Goal: Information Seeking & Learning: Learn about a topic

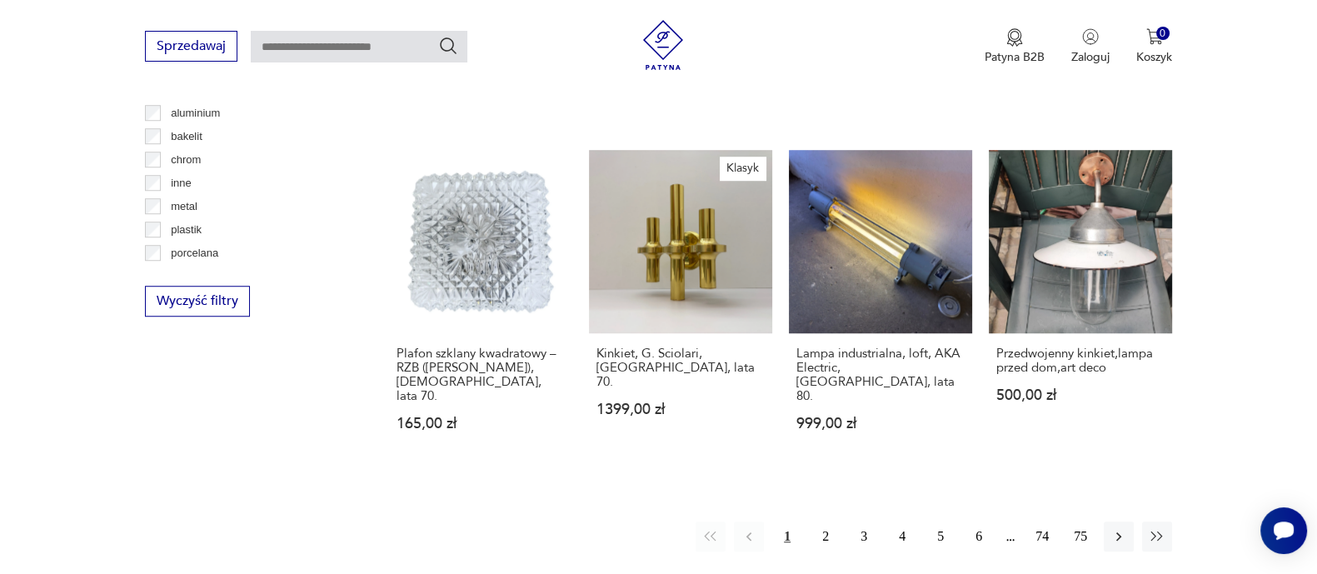
scroll to position [1588, 0]
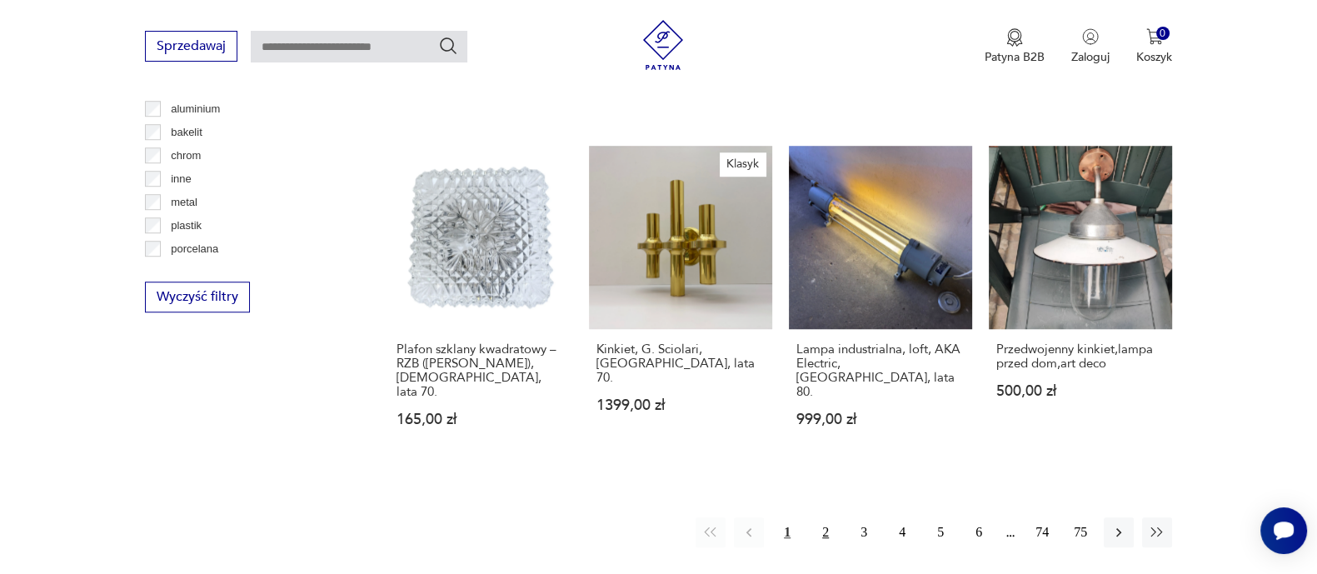
click at [827, 517] on button "2" at bounding box center [826, 532] width 30 height 30
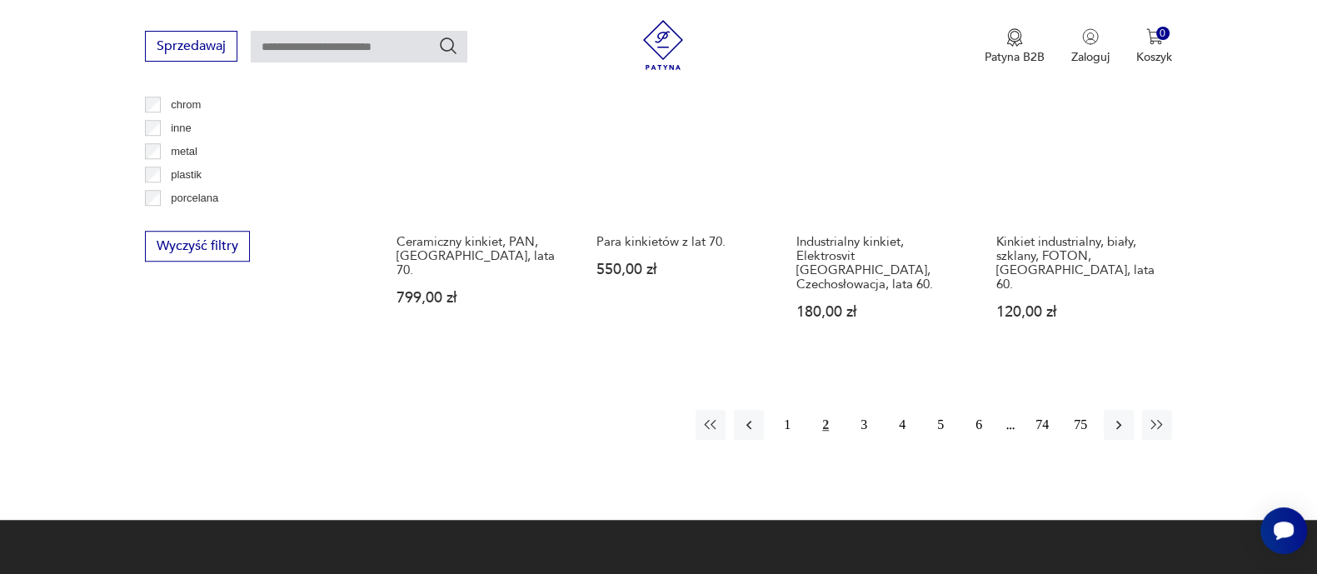
scroll to position [1649, 0]
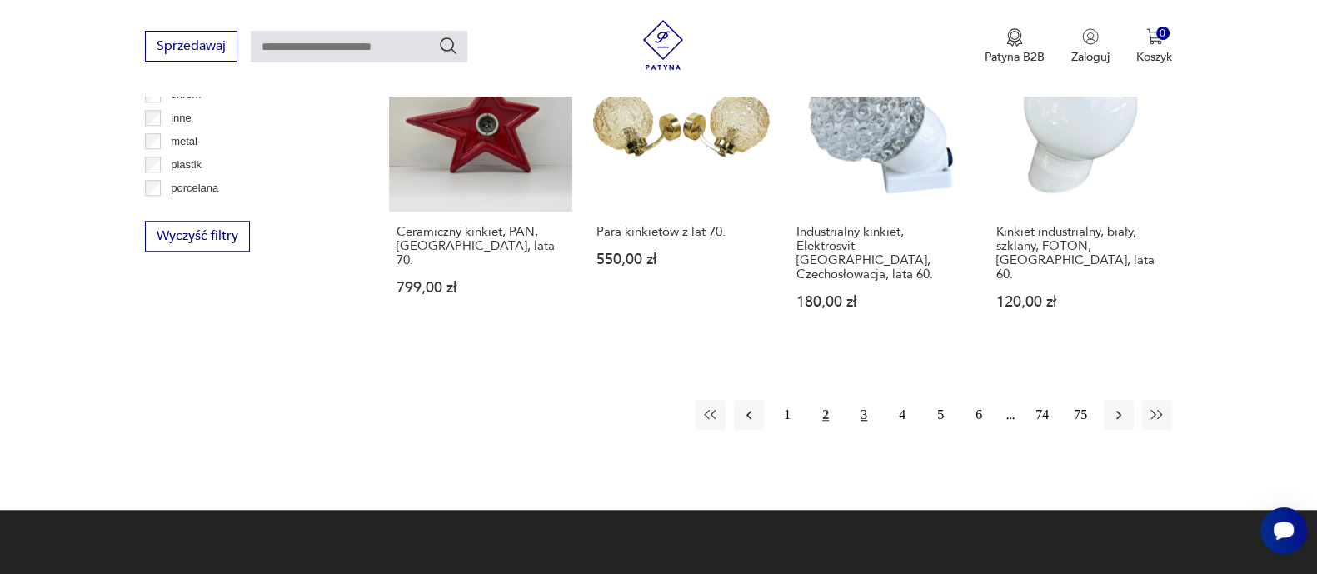
click at [866, 400] on button "3" at bounding box center [864, 415] width 30 height 30
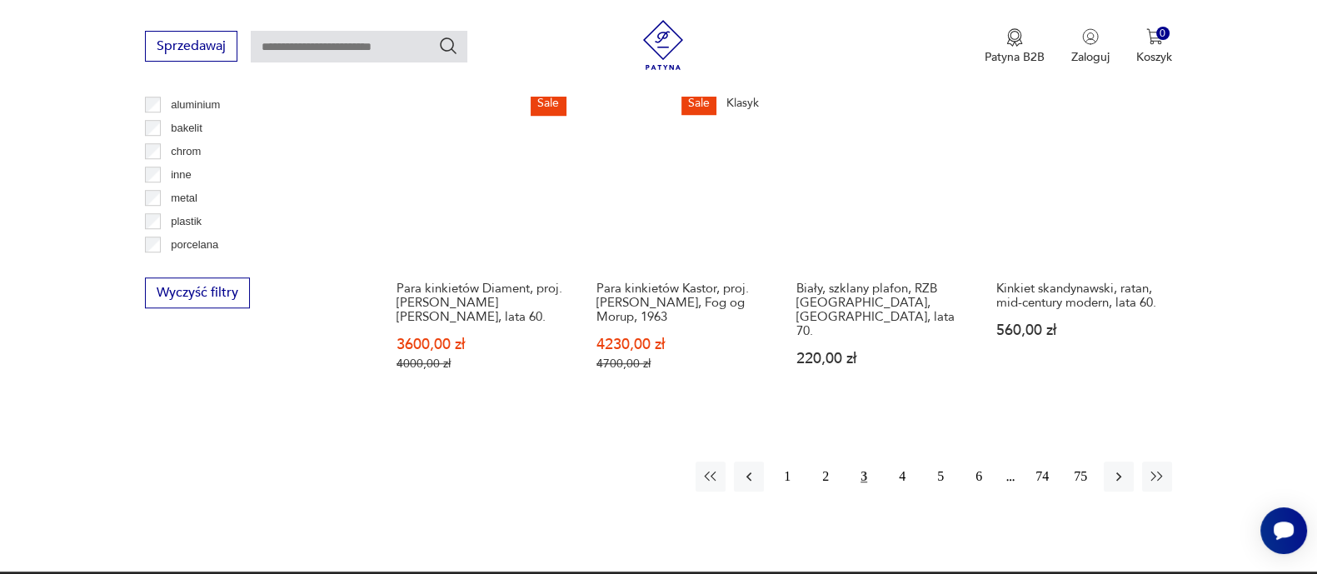
scroll to position [1751, 0]
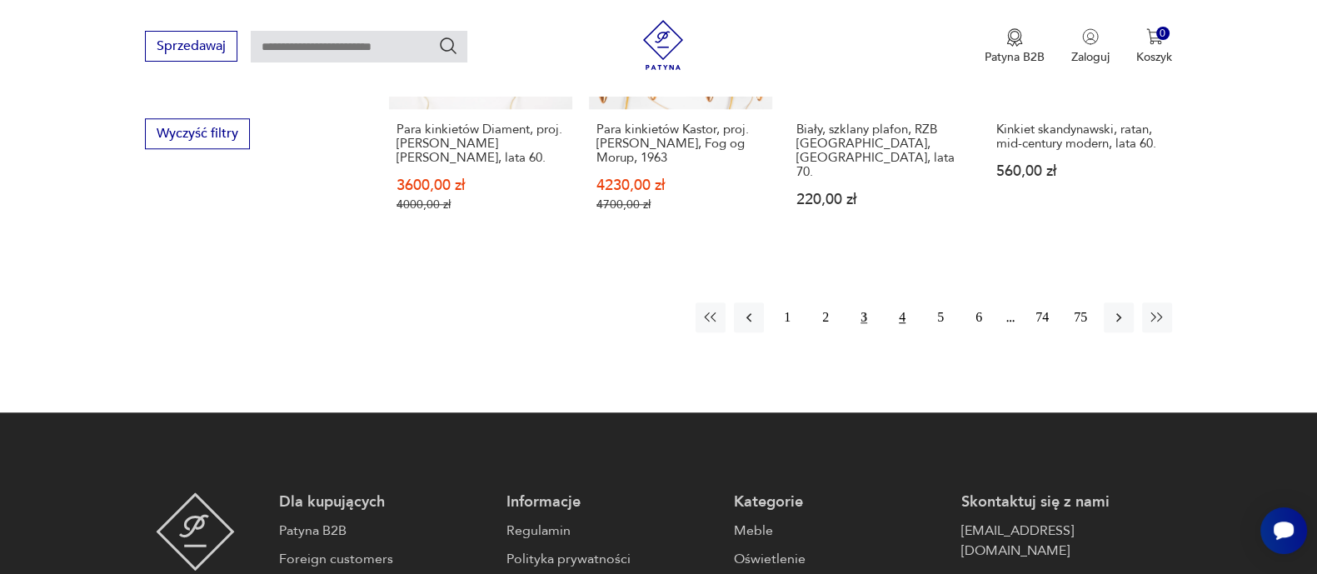
click at [906, 302] on button "4" at bounding box center [902, 317] width 30 height 30
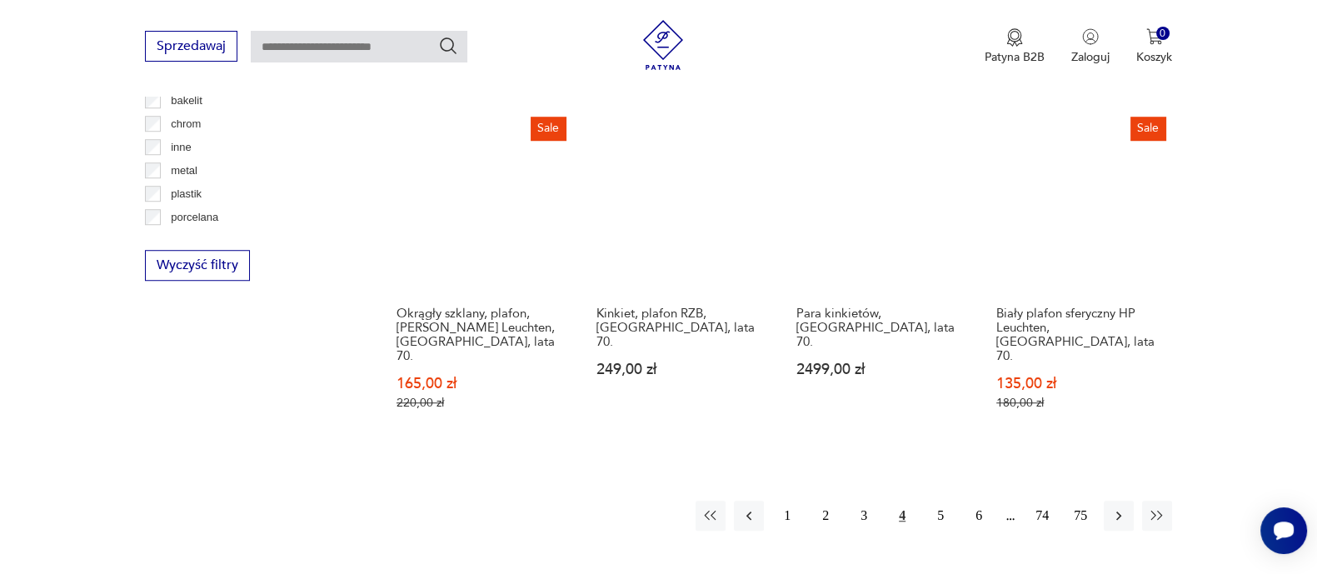
scroll to position [1699, 0]
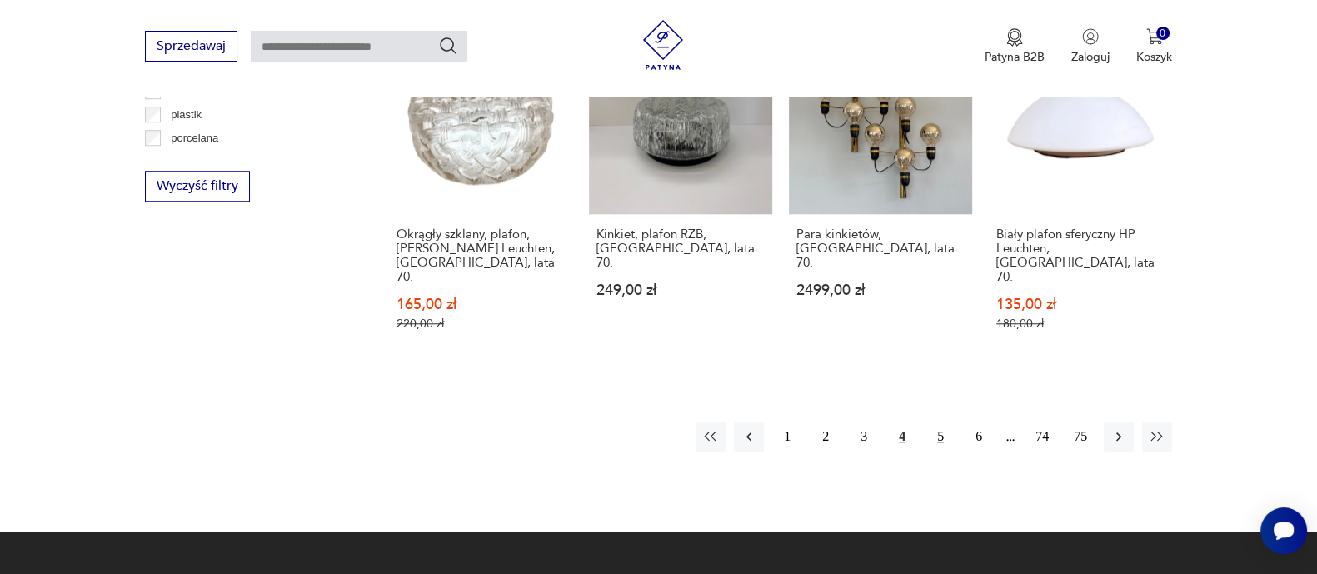
click at [940, 422] on button "5" at bounding box center [941, 437] width 30 height 30
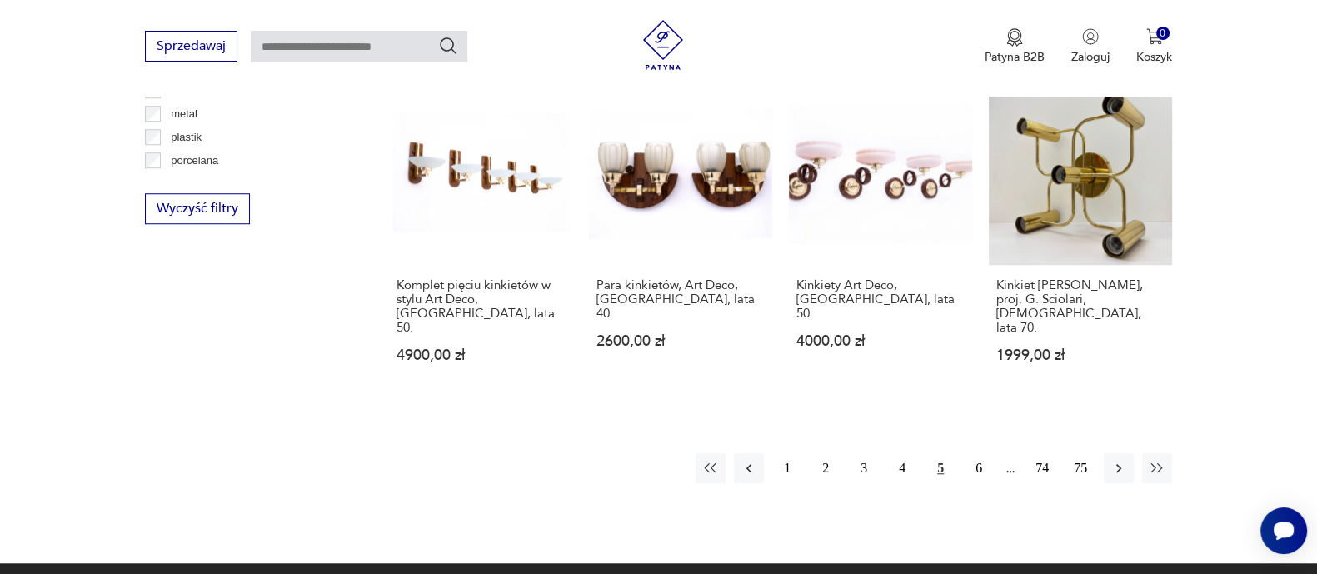
scroll to position [1683, 0]
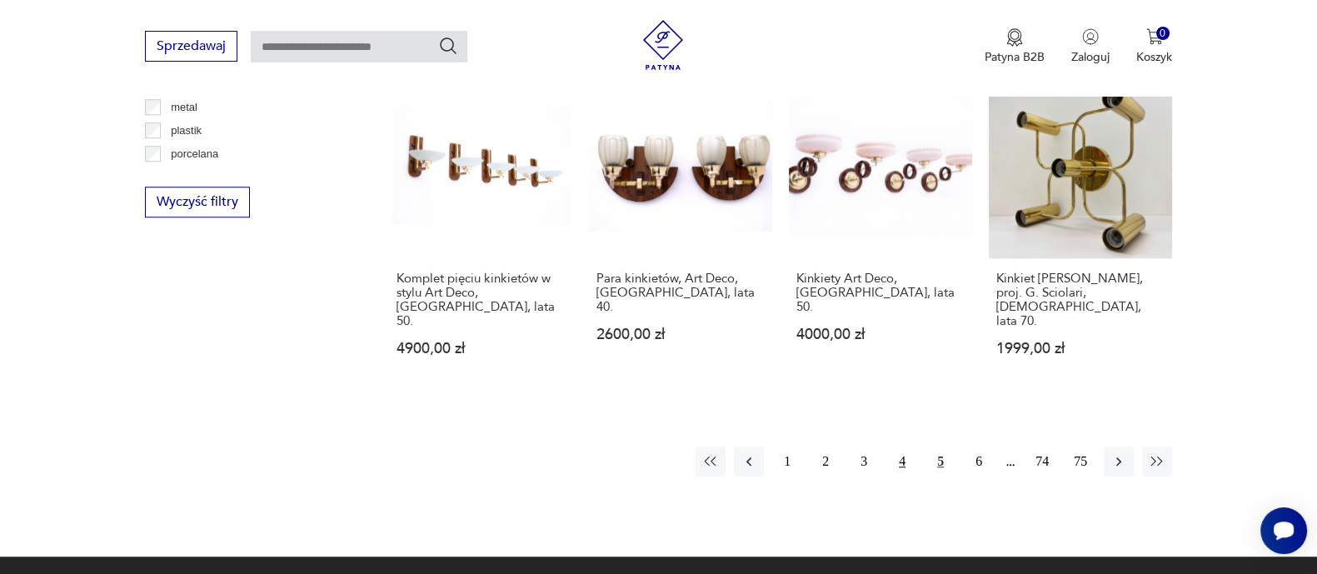
click at [904, 447] on button "4" at bounding box center [902, 462] width 30 height 30
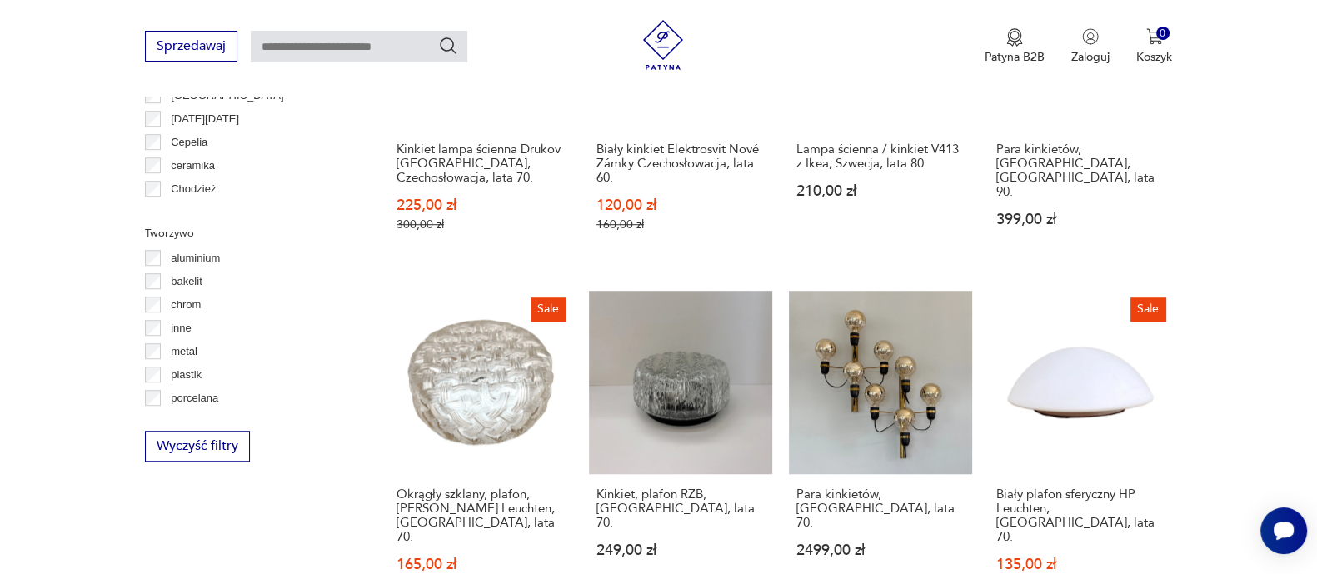
scroll to position [1716, 0]
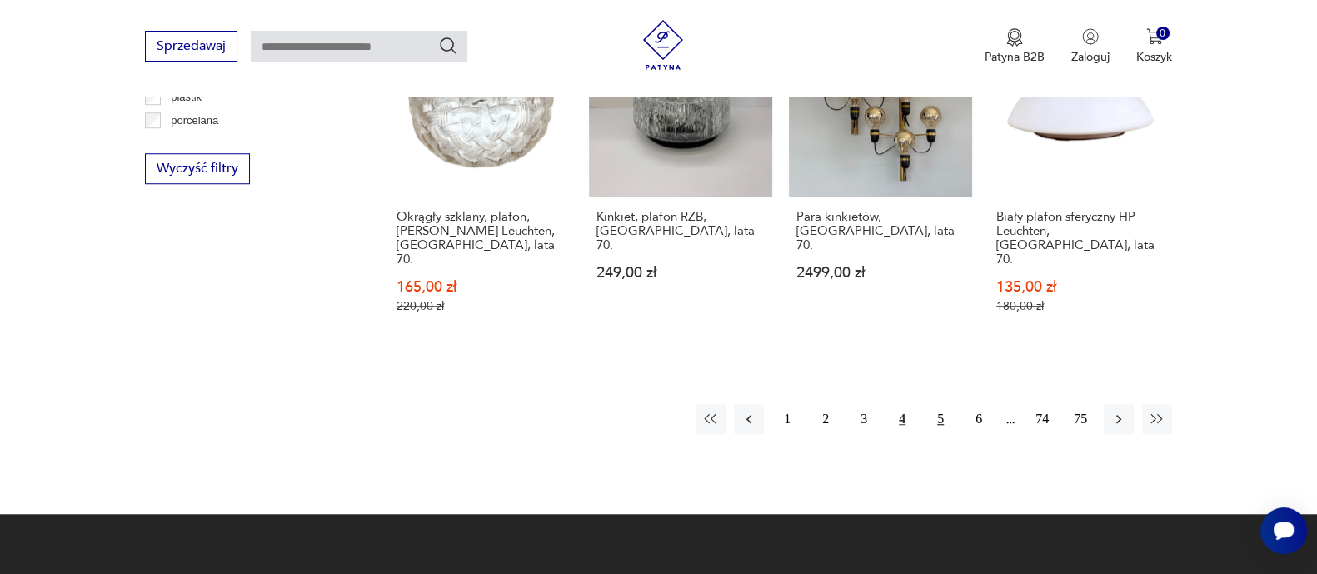
click at [939, 404] on button "5" at bounding box center [941, 419] width 30 height 30
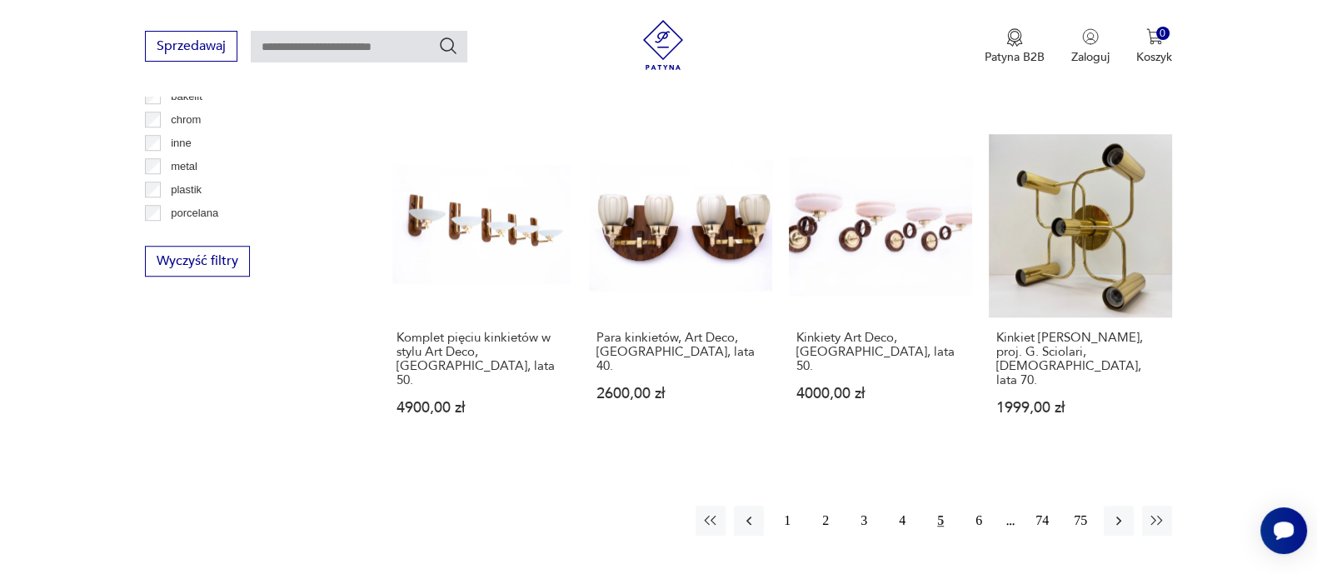
scroll to position [1631, 0]
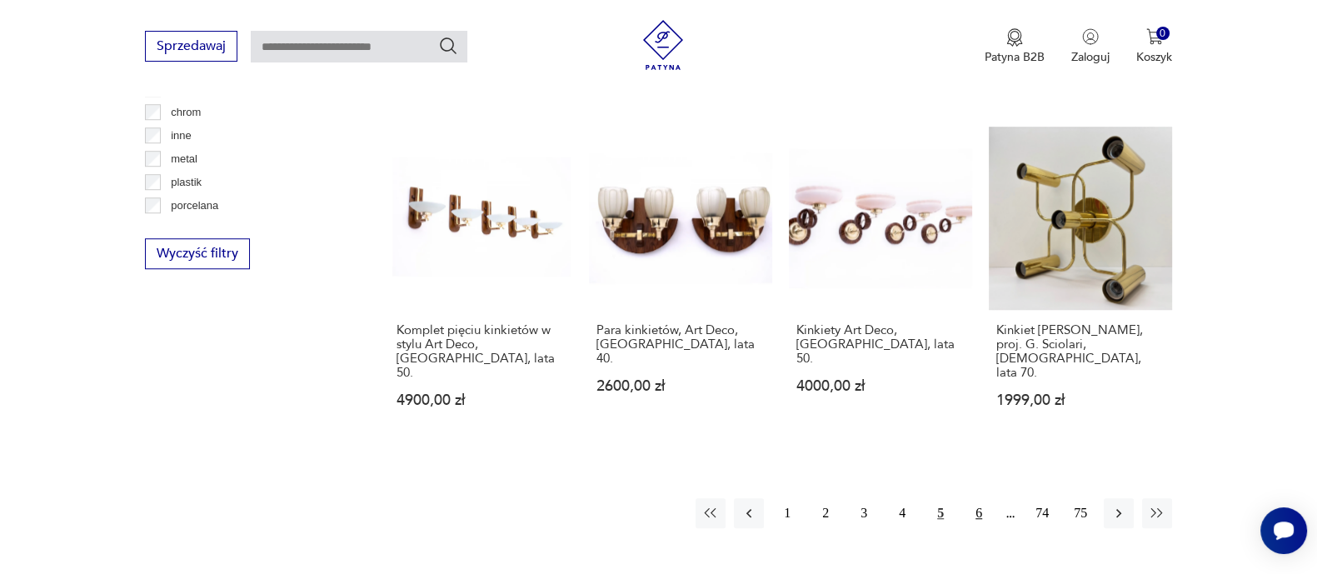
click at [980, 498] on button "6" at bounding box center [979, 513] width 30 height 30
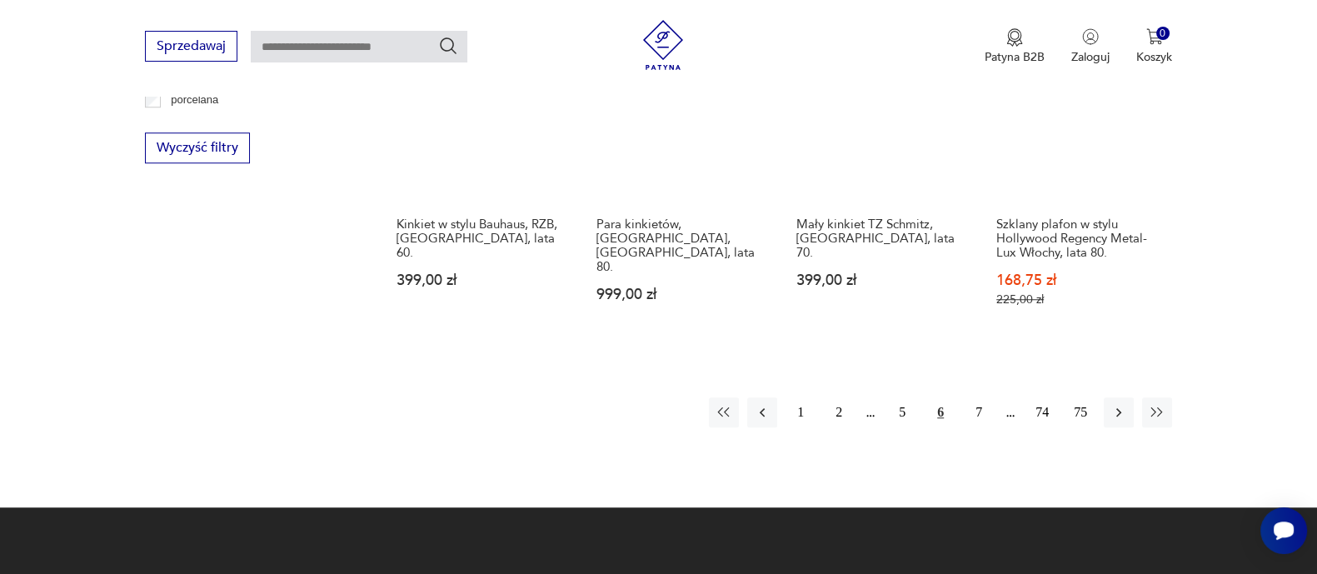
scroll to position [1578, 0]
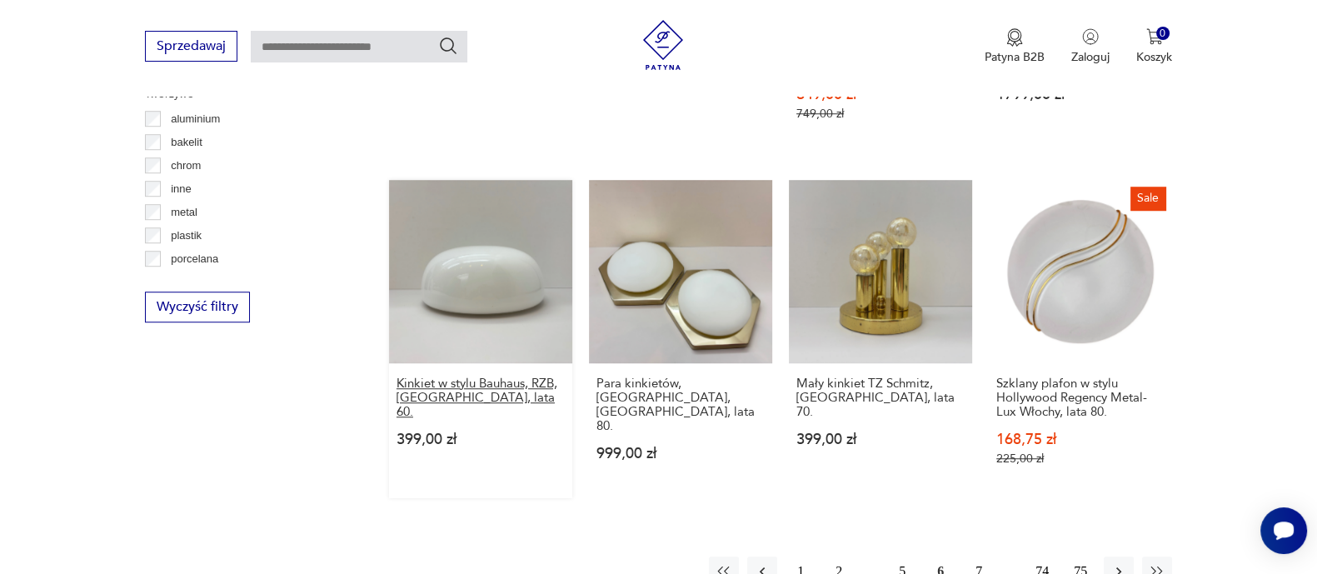
click at [479, 377] on h3 "Kinkiet w stylu Bauhaus, RZB, Niemcy, lata 60." at bounding box center [481, 398] width 168 height 42
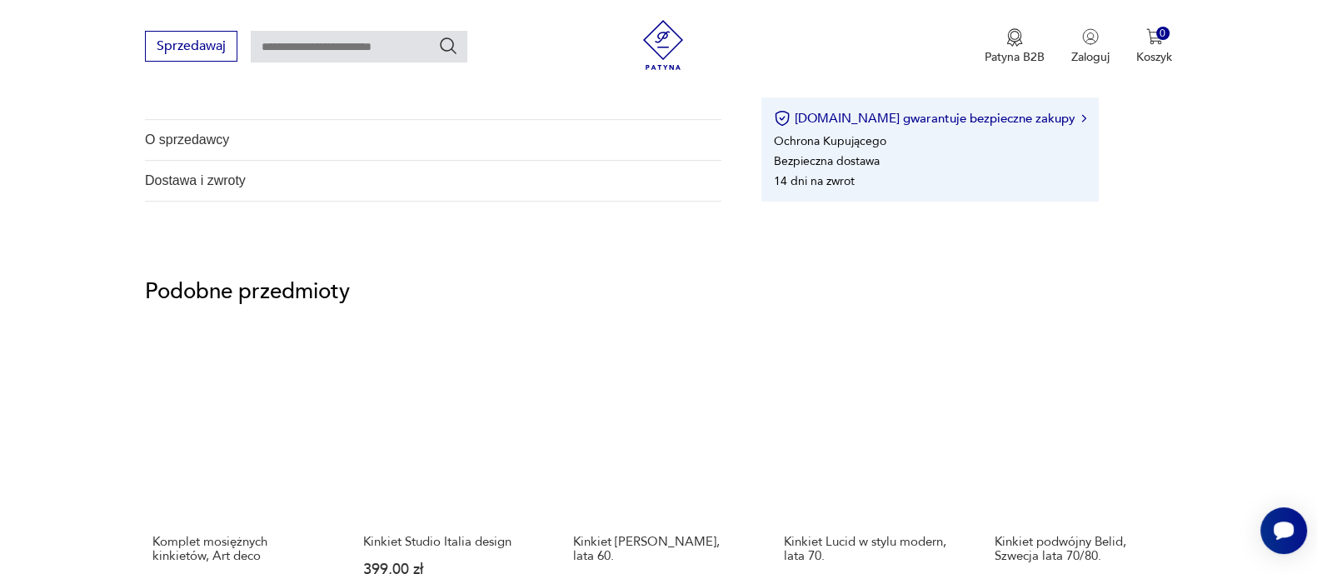
scroll to position [1298, 0]
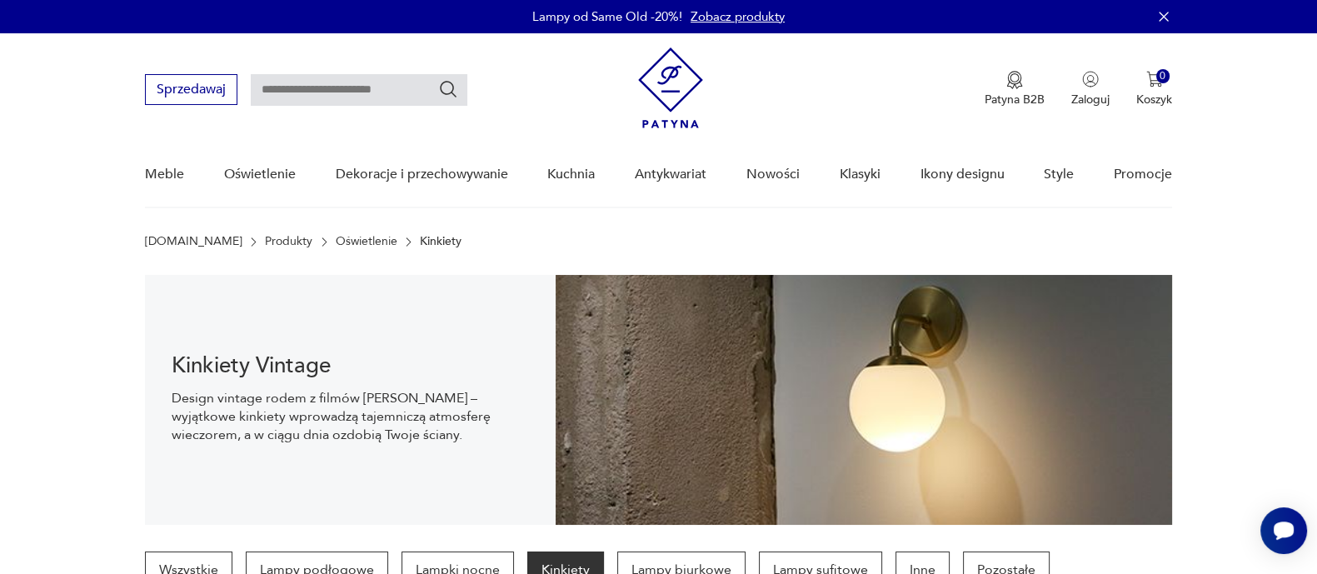
click at [328, 91] on input "text" at bounding box center [359, 90] width 217 height 32
type input "*******"
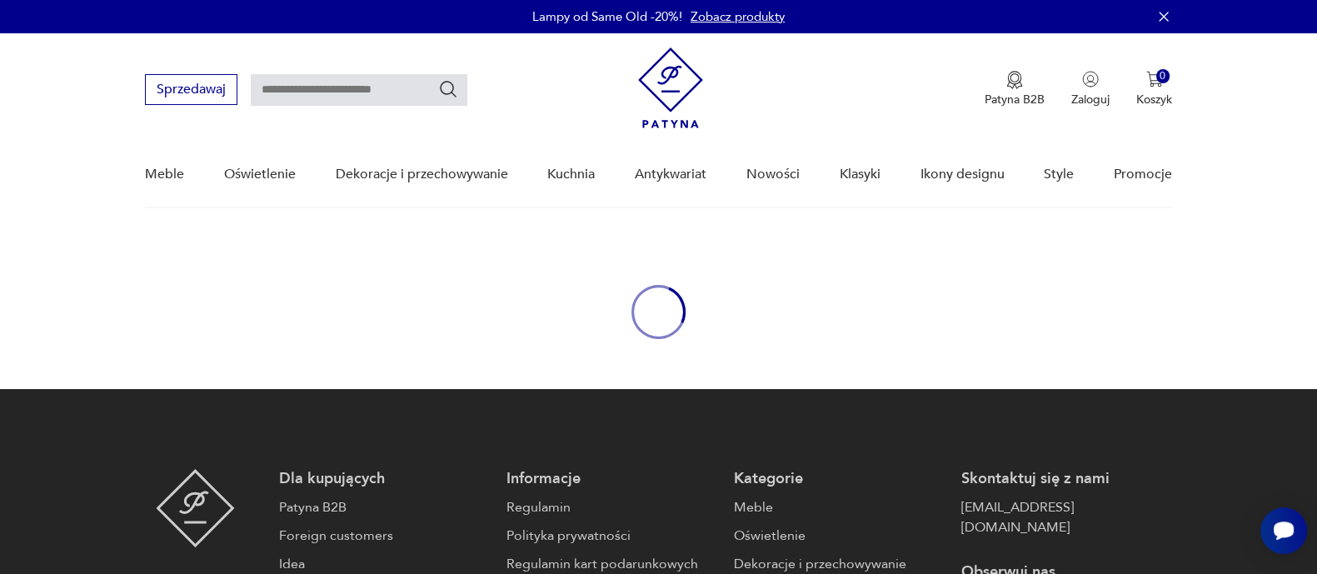
type input "*******"
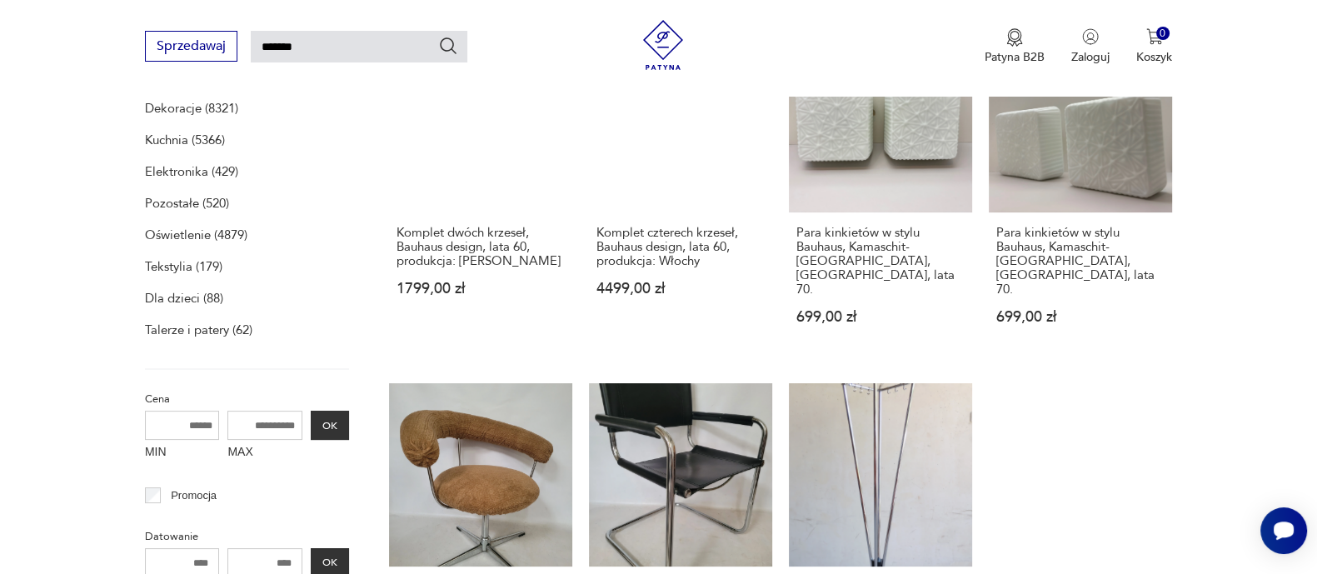
scroll to position [343, 0]
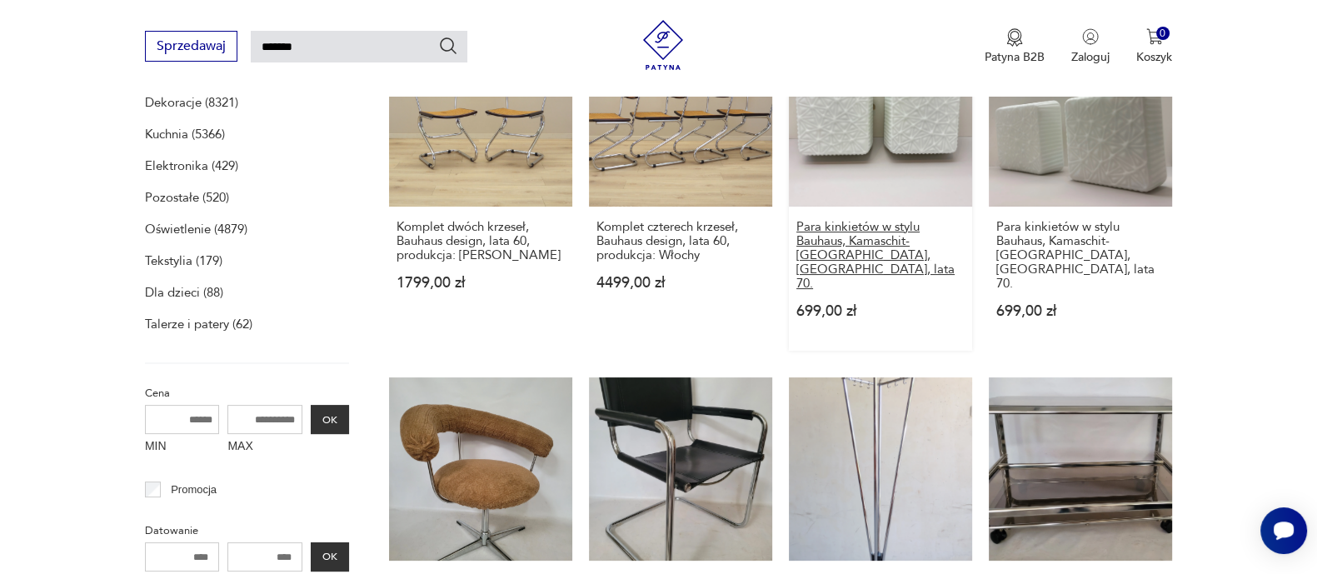
click at [842, 246] on h3 "Para kinkietów w stylu Bauhaus, Kamaschit-Silistra, Niemcy, lata 70." at bounding box center [881, 255] width 168 height 71
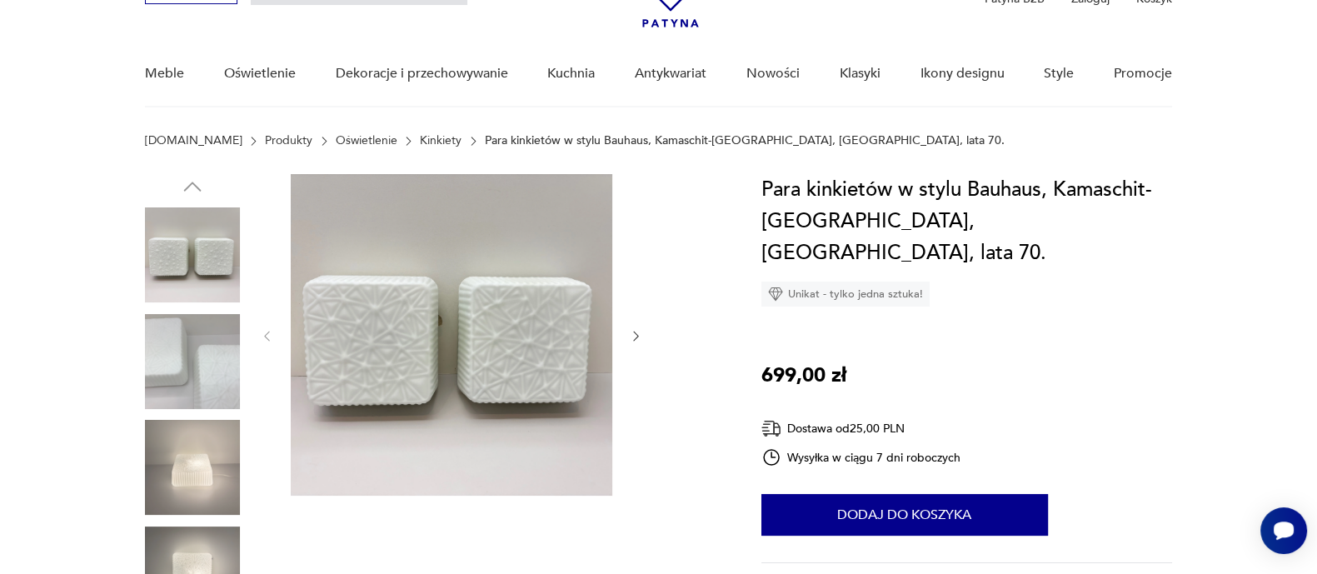
scroll to position [106, 0]
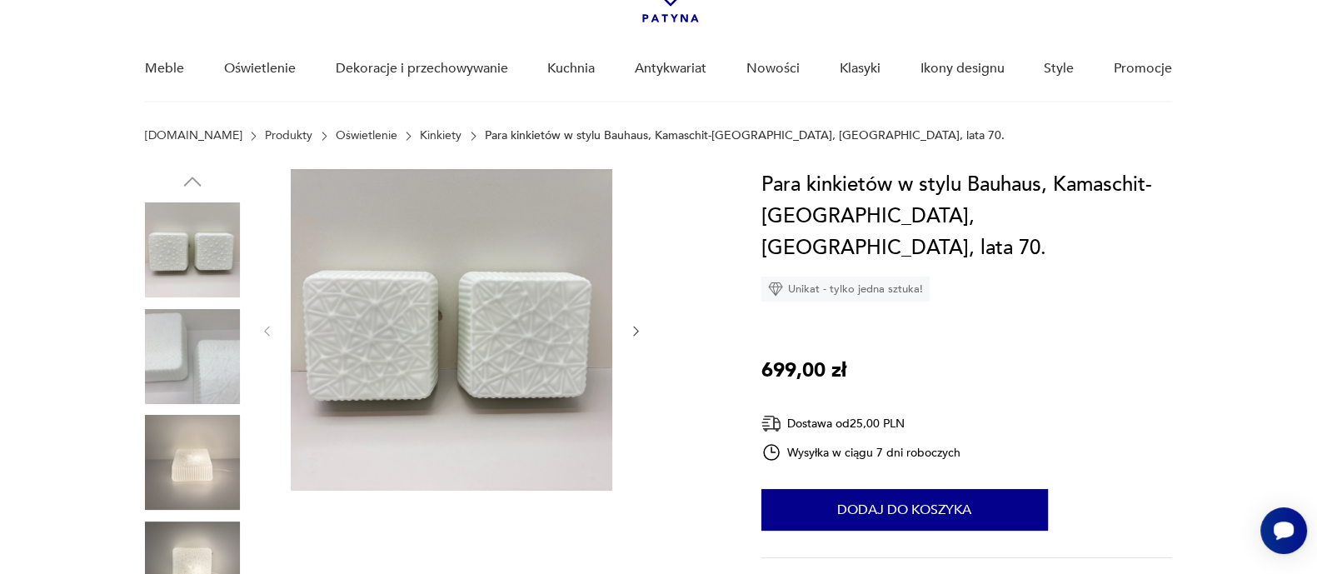
click at [629, 326] on icon "button" at bounding box center [636, 331] width 14 height 14
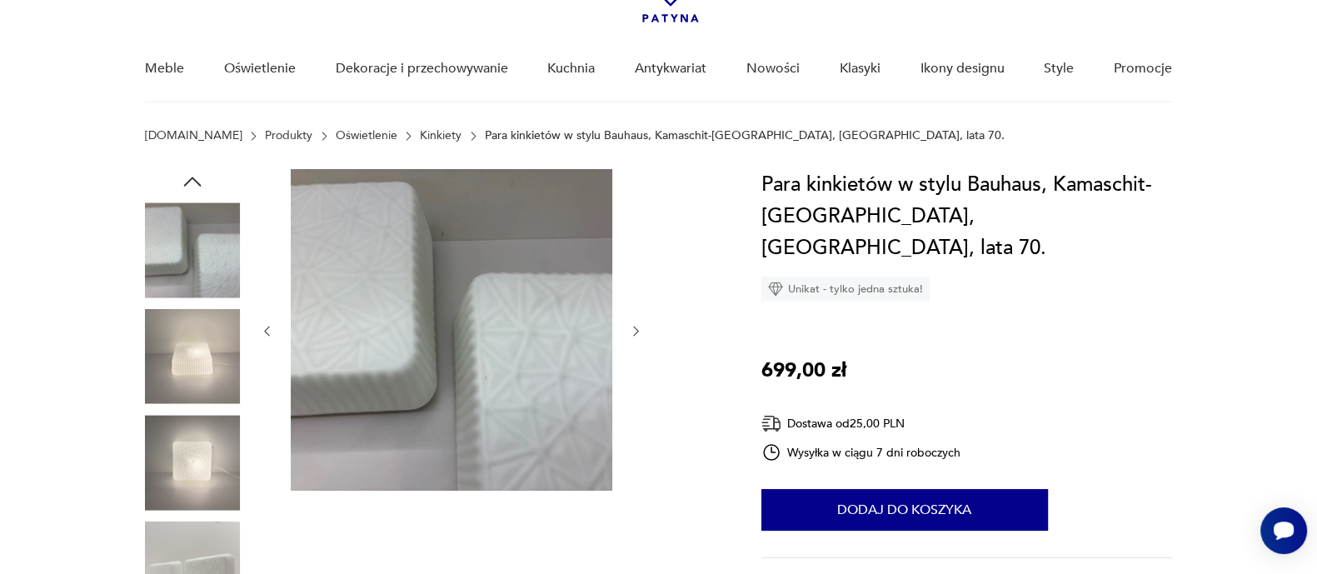
click at [629, 326] on icon "button" at bounding box center [636, 331] width 14 height 14
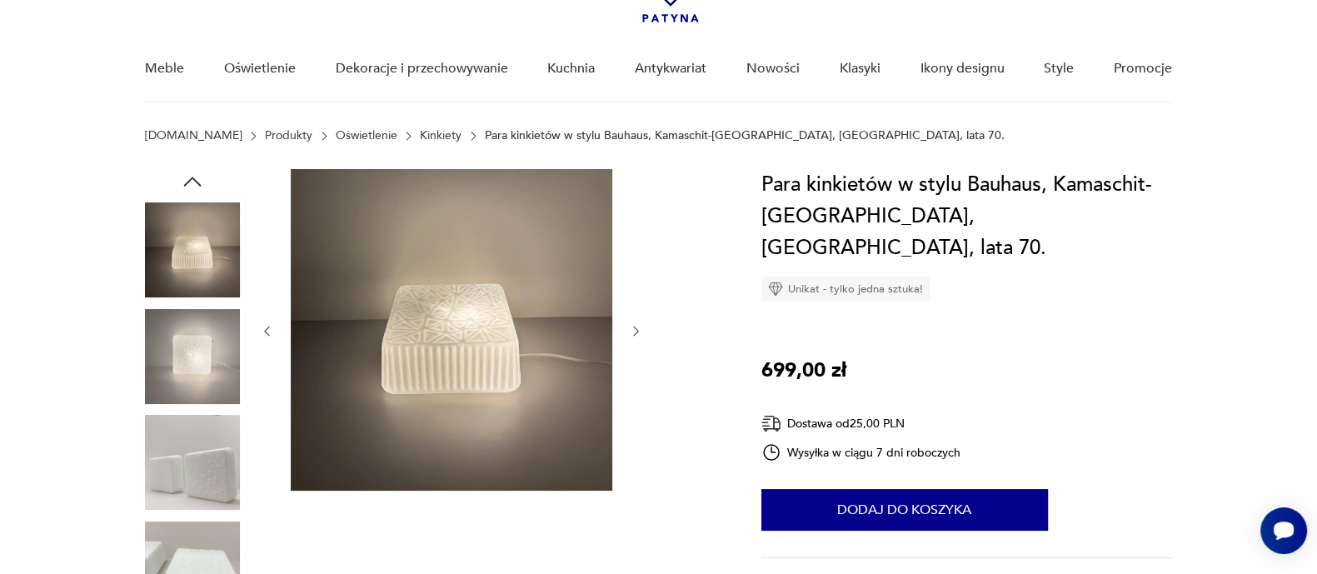
click at [629, 326] on icon "button" at bounding box center [636, 331] width 14 height 14
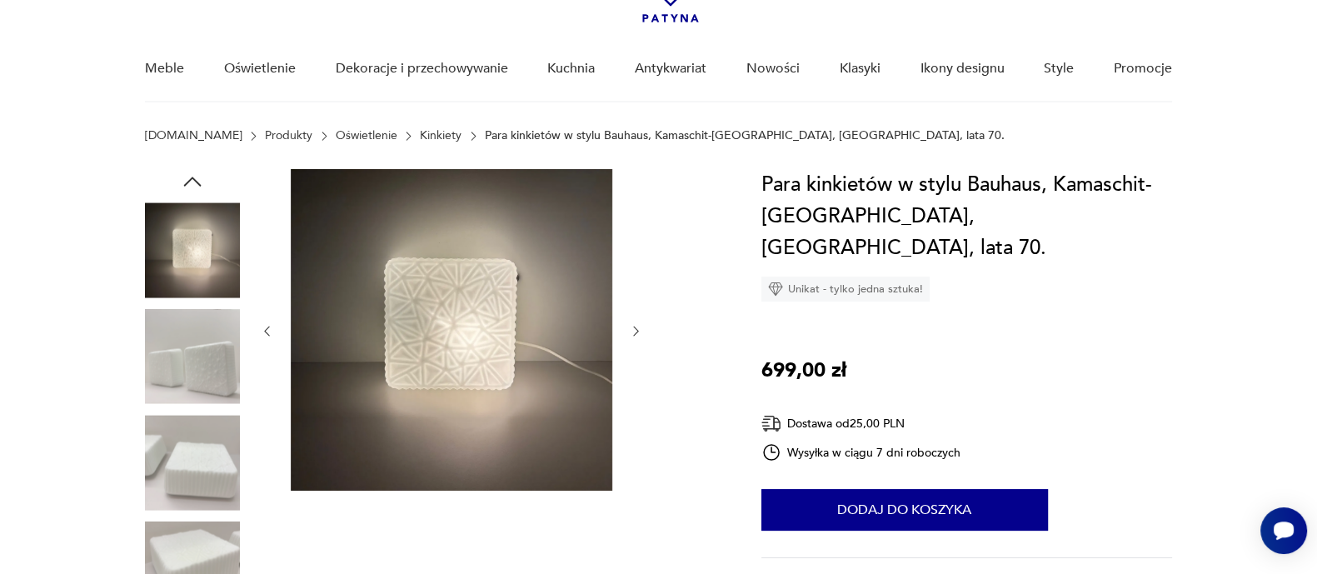
click at [629, 326] on icon "button" at bounding box center [636, 331] width 14 height 14
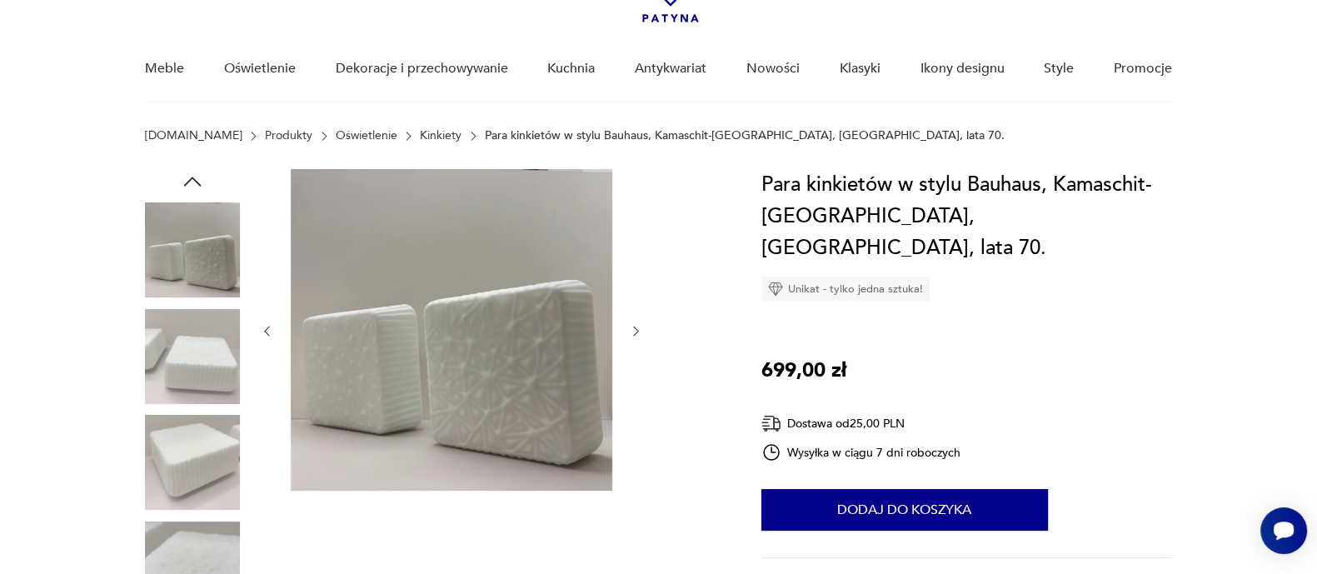
click at [629, 326] on icon "button" at bounding box center [636, 331] width 14 height 14
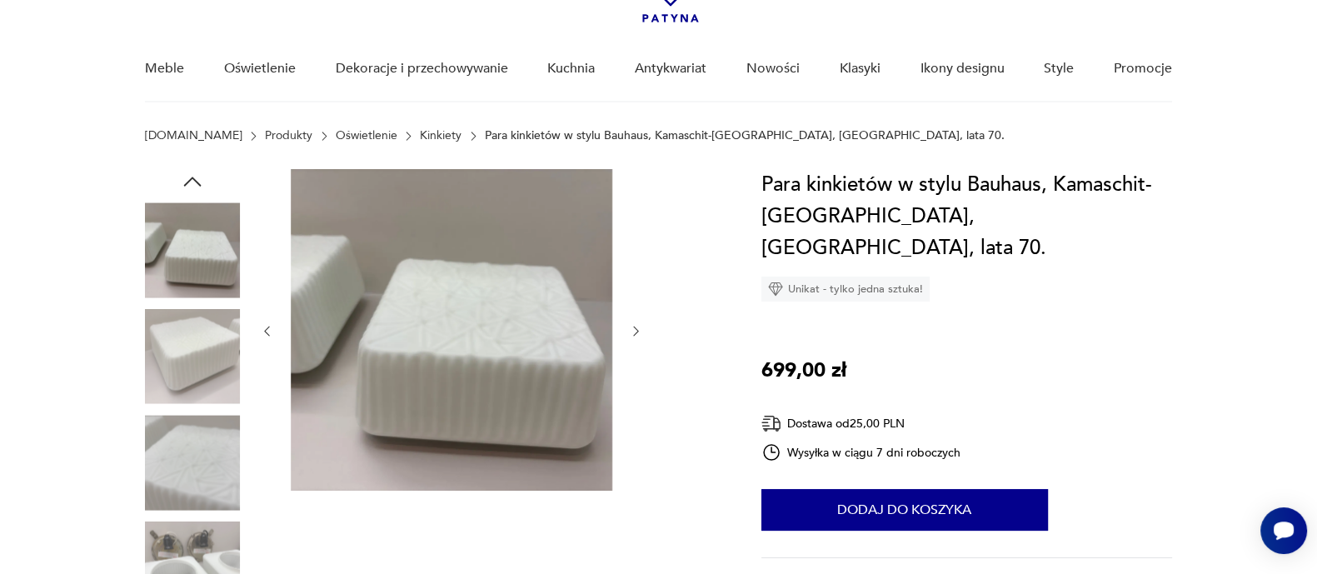
click at [629, 326] on icon "button" at bounding box center [636, 331] width 14 height 14
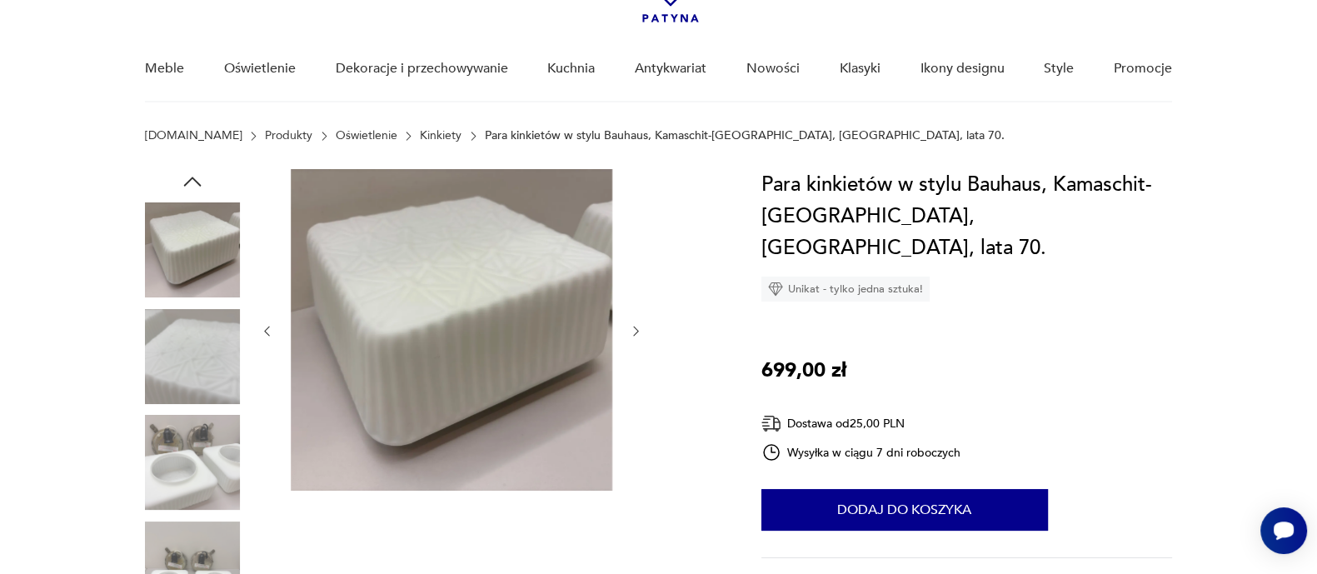
click at [629, 326] on icon "button" at bounding box center [636, 331] width 14 height 14
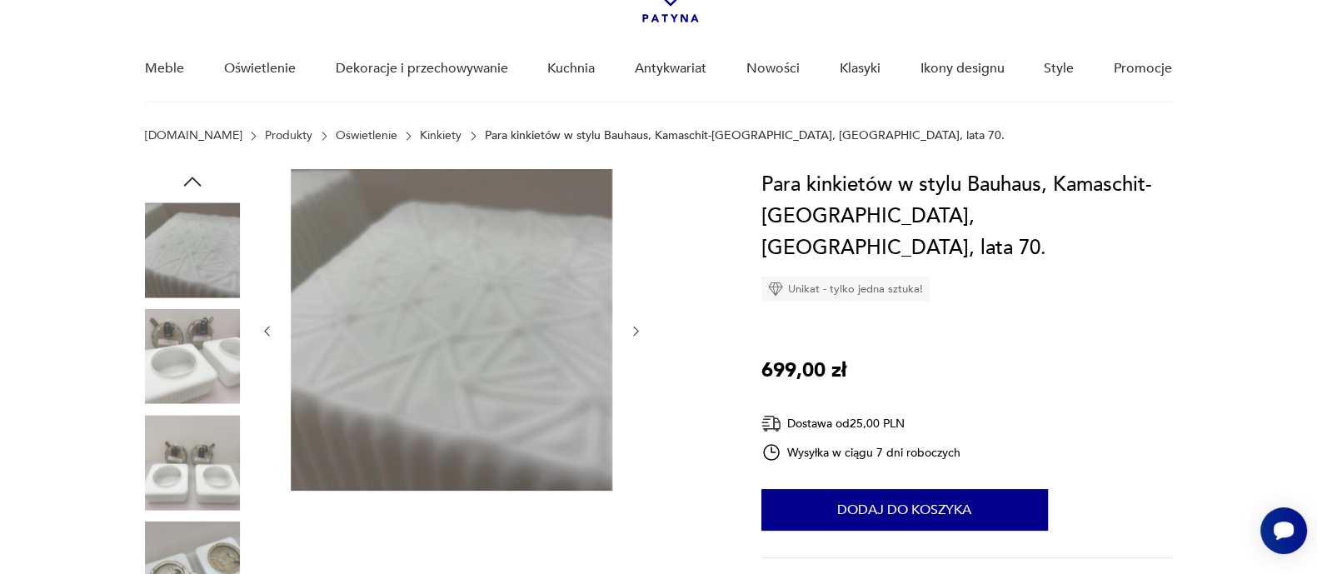
click at [629, 326] on icon "button" at bounding box center [636, 331] width 14 height 14
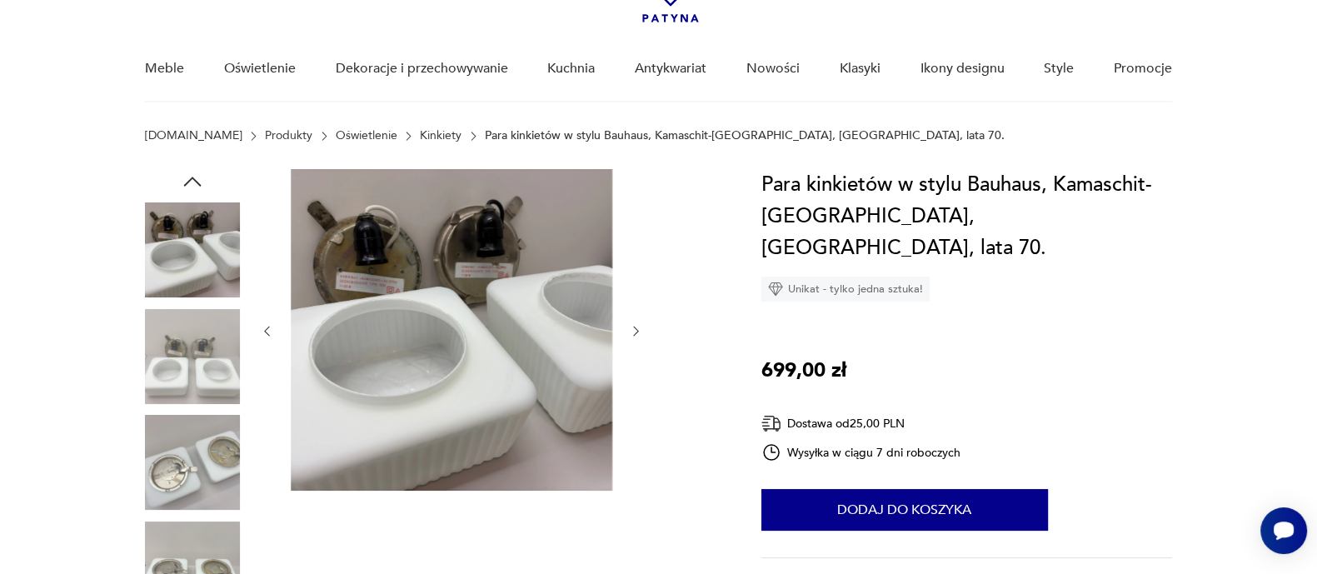
click at [629, 326] on icon "button" at bounding box center [636, 331] width 14 height 14
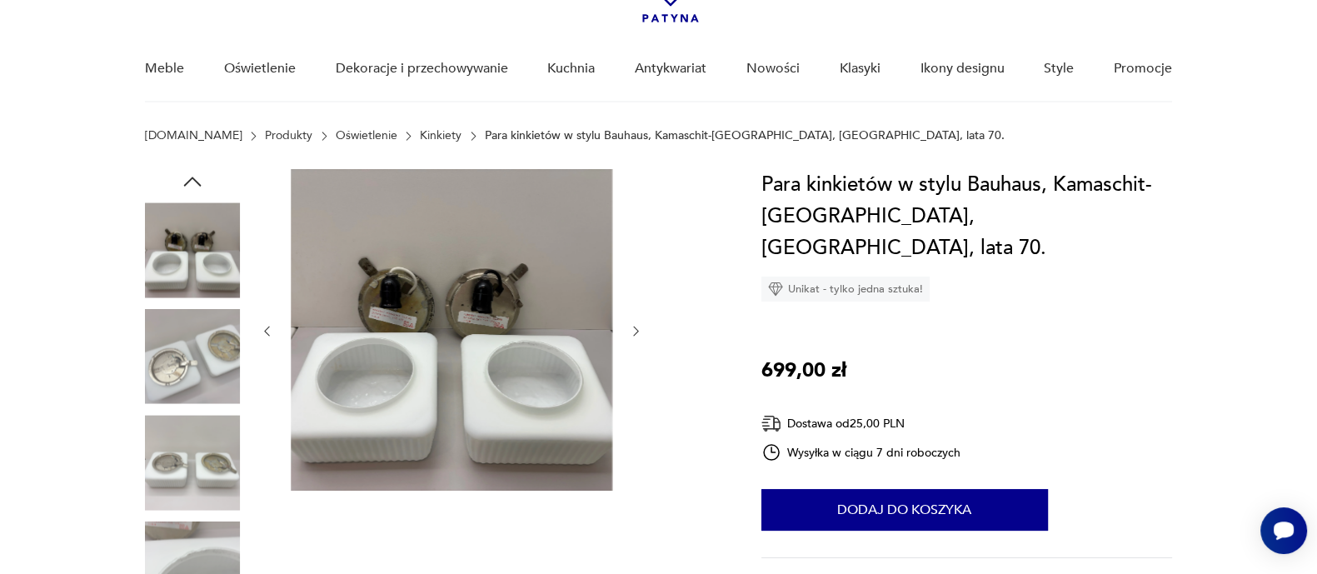
click at [629, 326] on icon "button" at bounding box center [636, 331] width 14 height 14
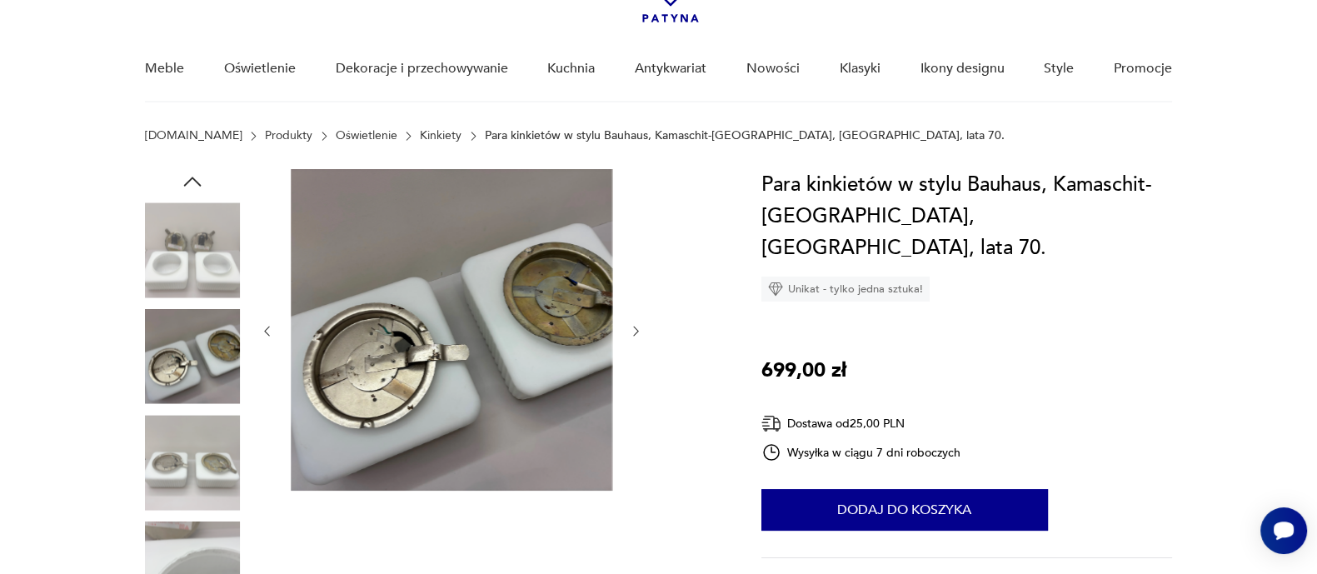
click at [629, 326] on icon "button" at bounding box center [636, 331] width 14 height 14
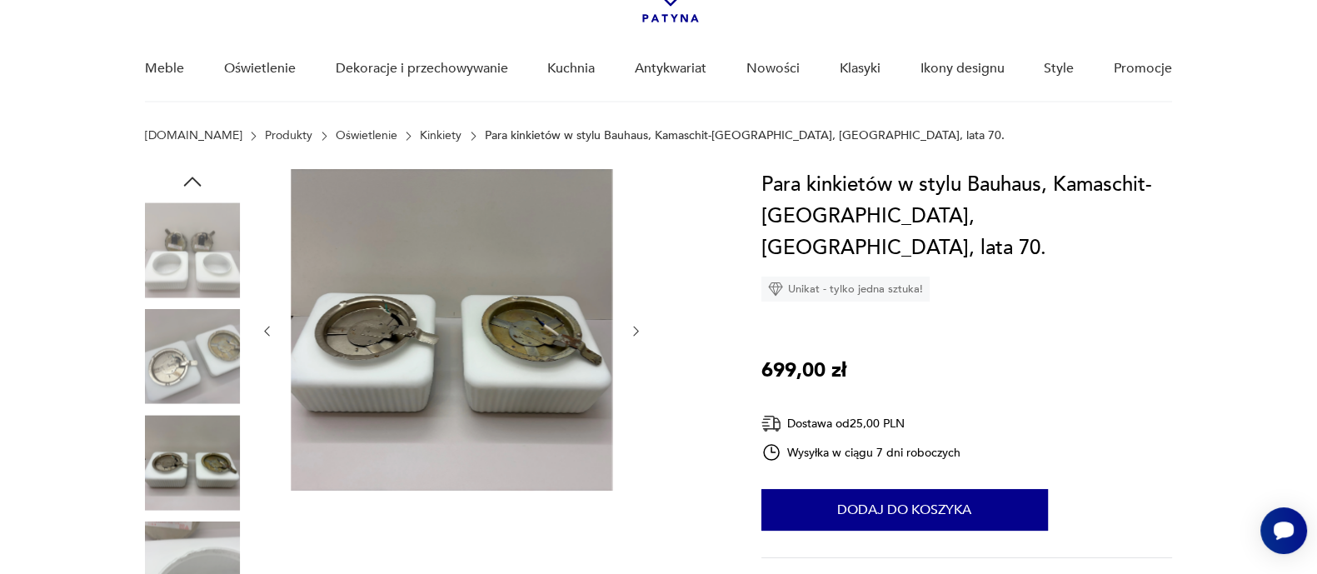
click at [629, 326] on icon "button" at bounding box center [636, 331] width 14 height 14
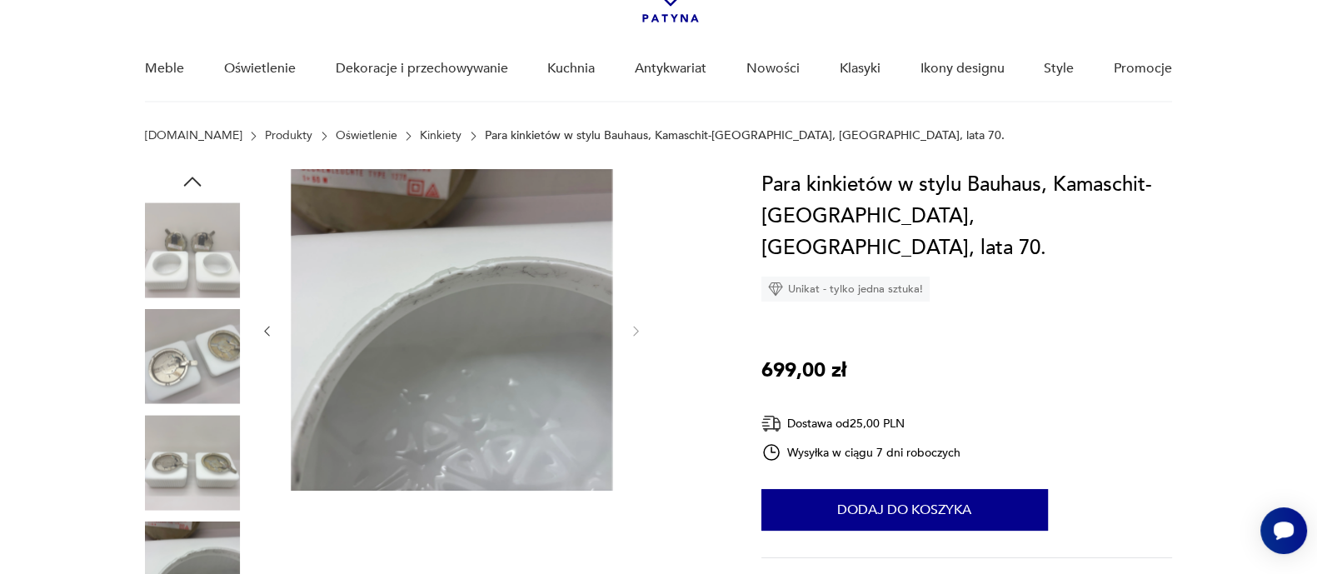
type input "*******"
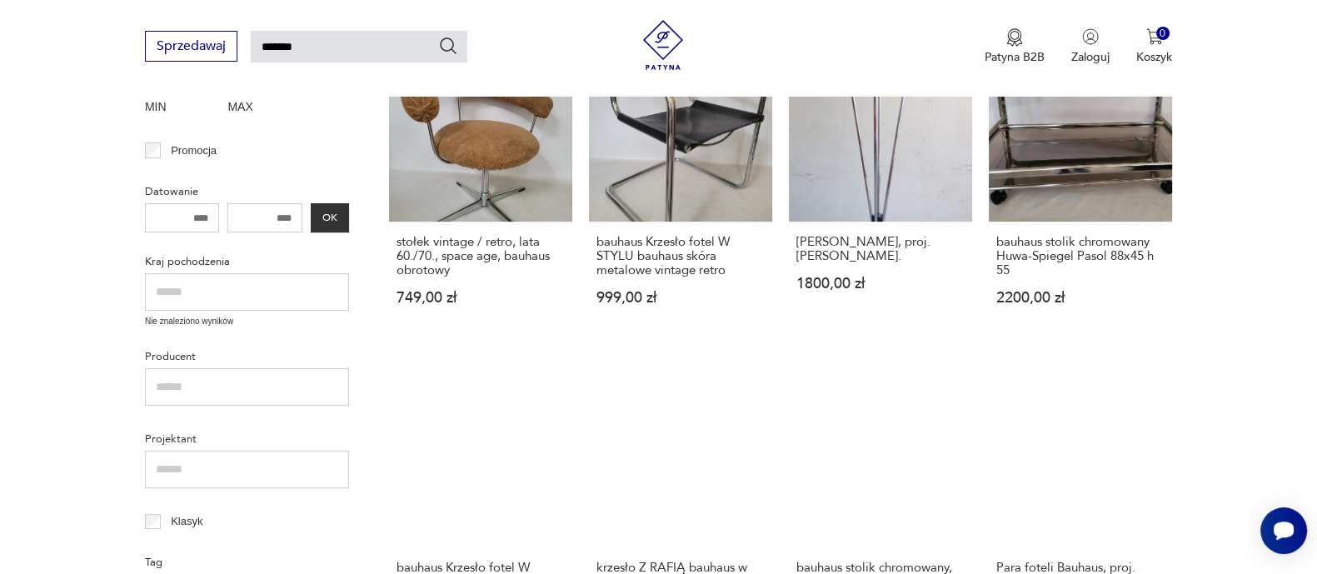
scroll to position [752, 0]
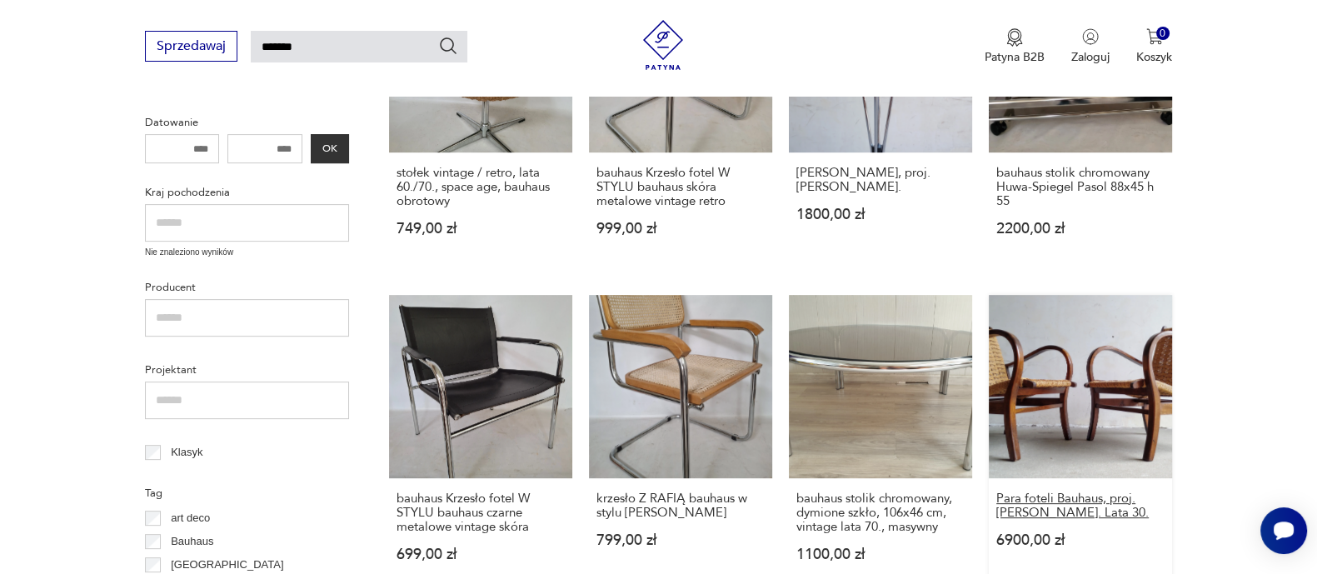
click at [1070, 492] on h3 "Para foteli Bauhaus, proj. E. Dieckmann. Lata 30." at bounding box center [1080, 506] width 168 height 28
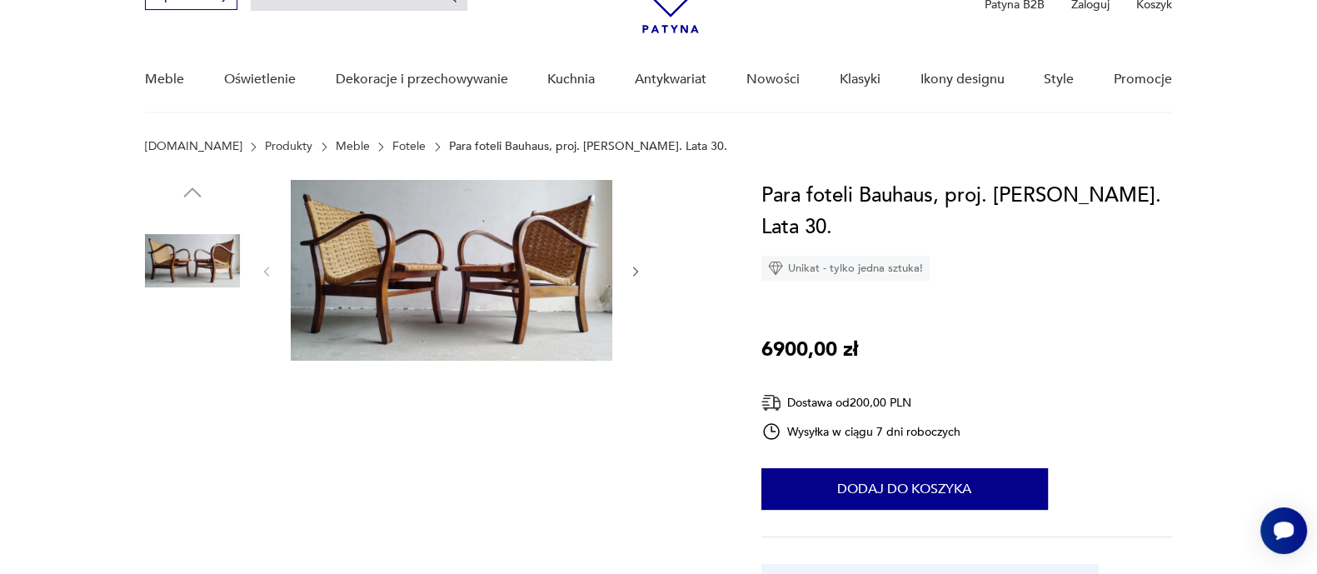
scroll to position [108, 0]
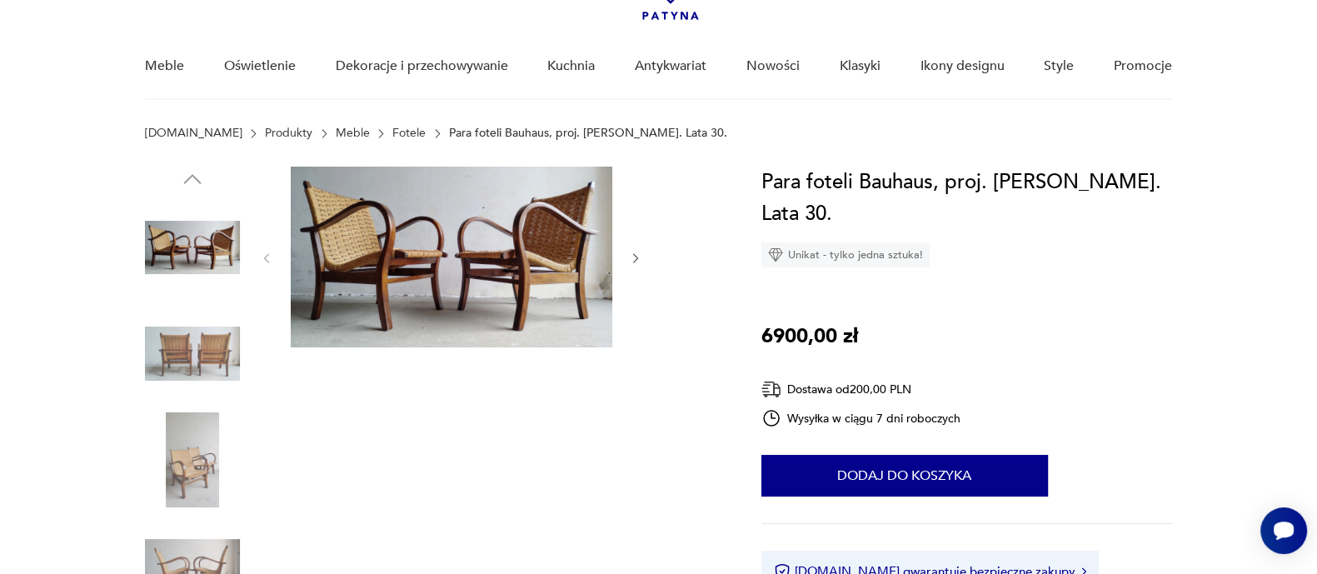
click at [632, 260] on icon "button" at bounding box center [636, 259] width 14 height 14
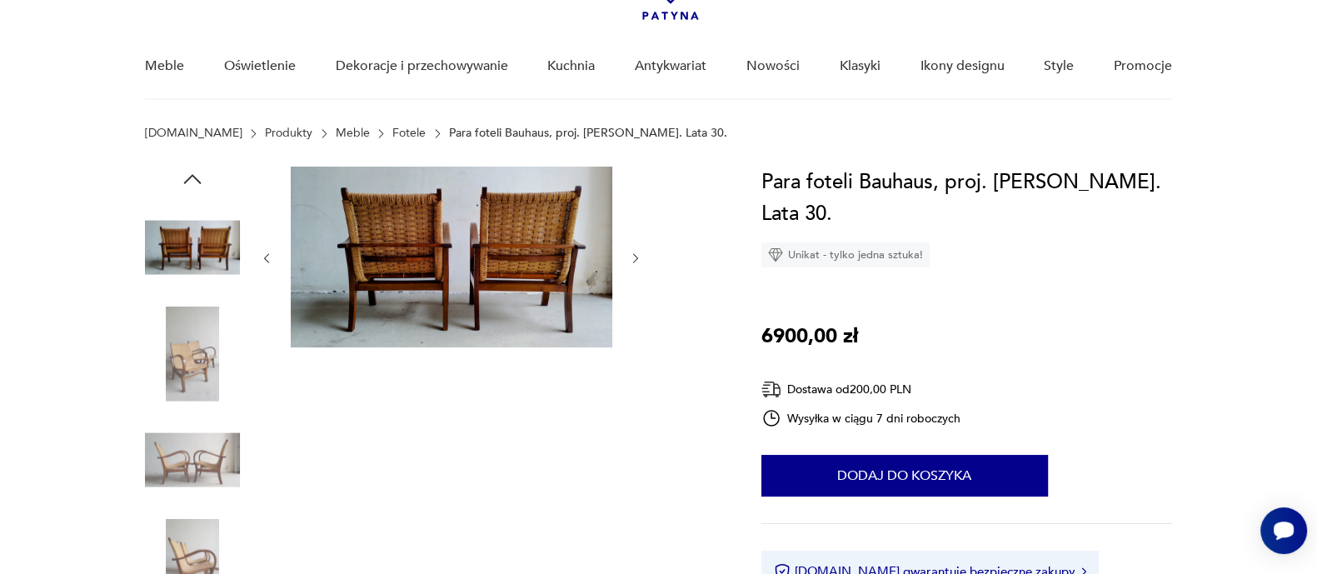
click at [632, 260] on icon "button" at bounding box center [636, 259] width 14 height 14
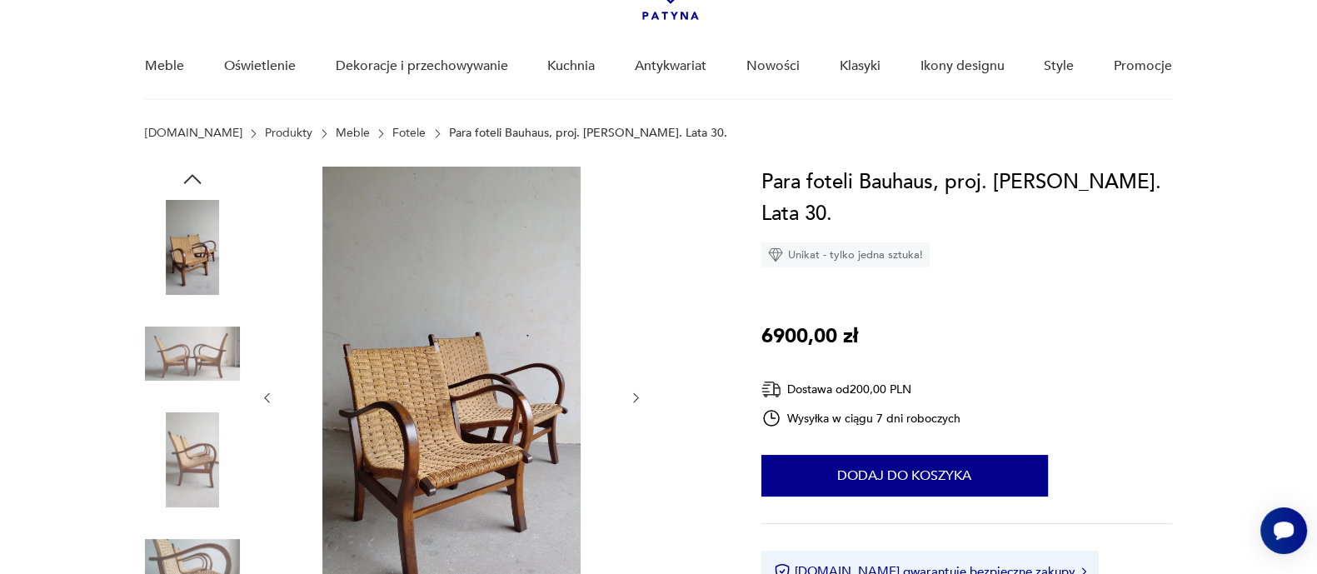
click at [632, 260] on div at bounding box center [451, 398] width 383 height 462
click at [629, 397] on icon "button" at bounding box center [636, 398] width 14 height 14
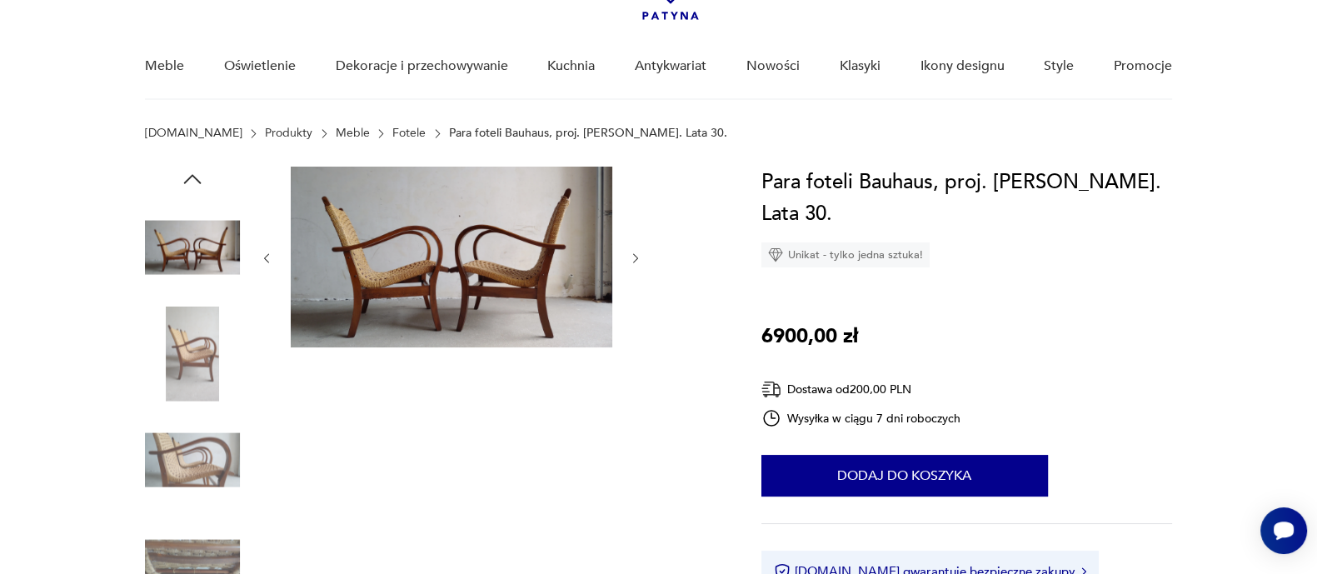
click at [629, 397] on div at bounding box center [451, 408] width 383 height 483
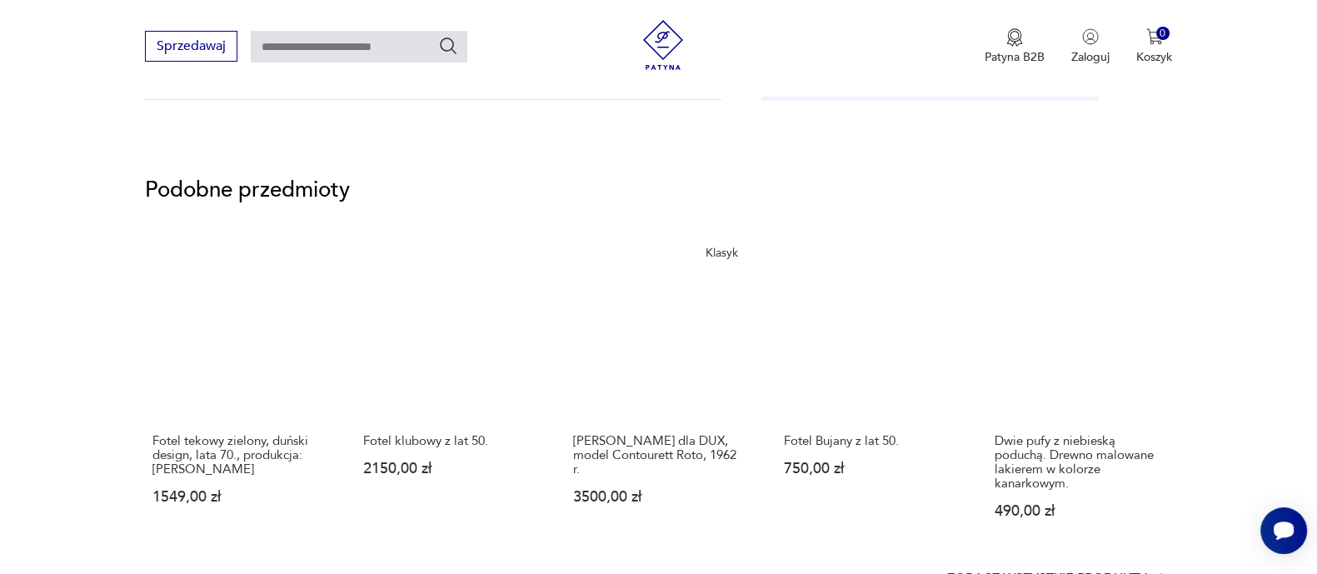
scroll to position [0, 0]
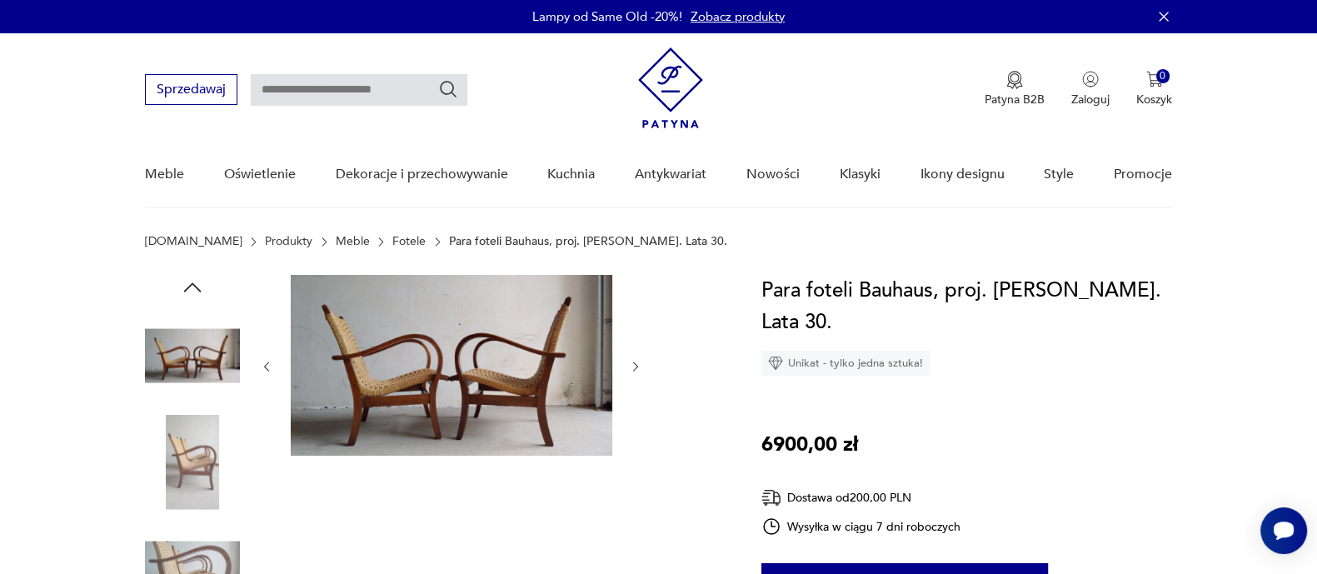
type input "*******"
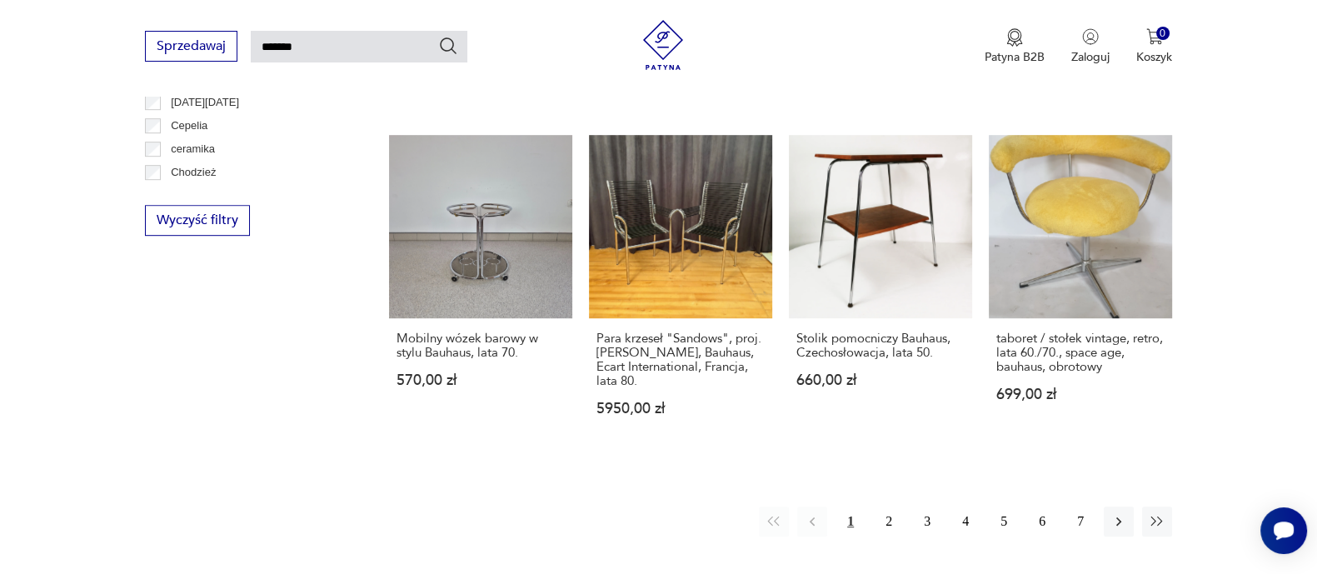
scroll to position [1261, 0]
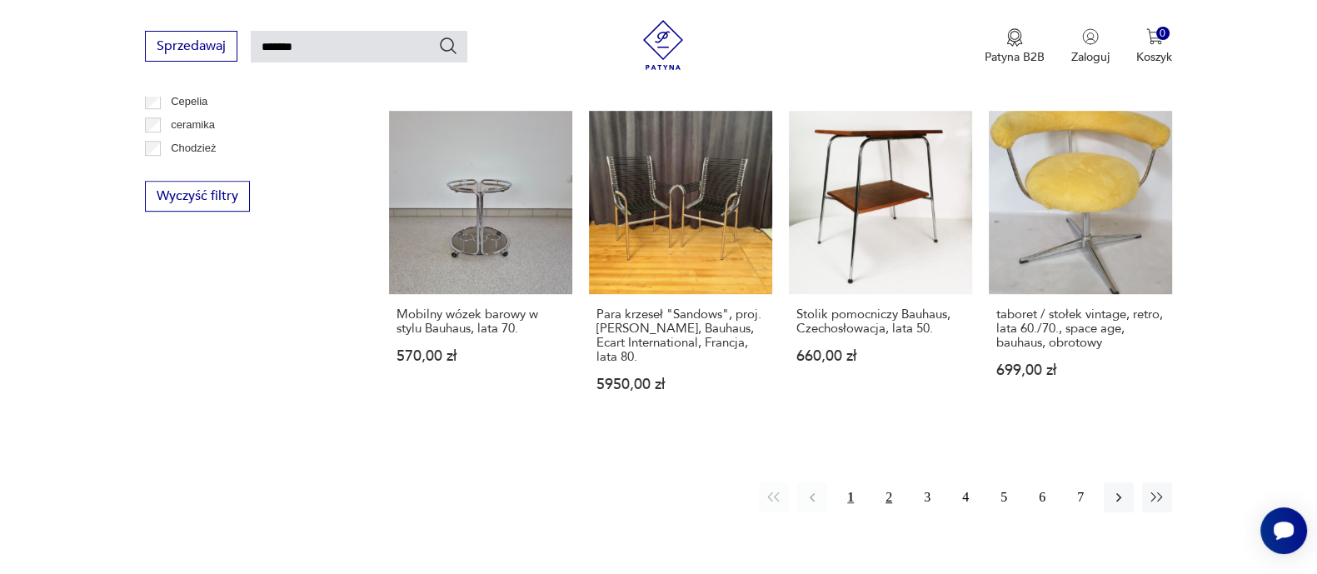
click at [891, 482] on button "2" at bounding box center [889, 497] width 30 height 30
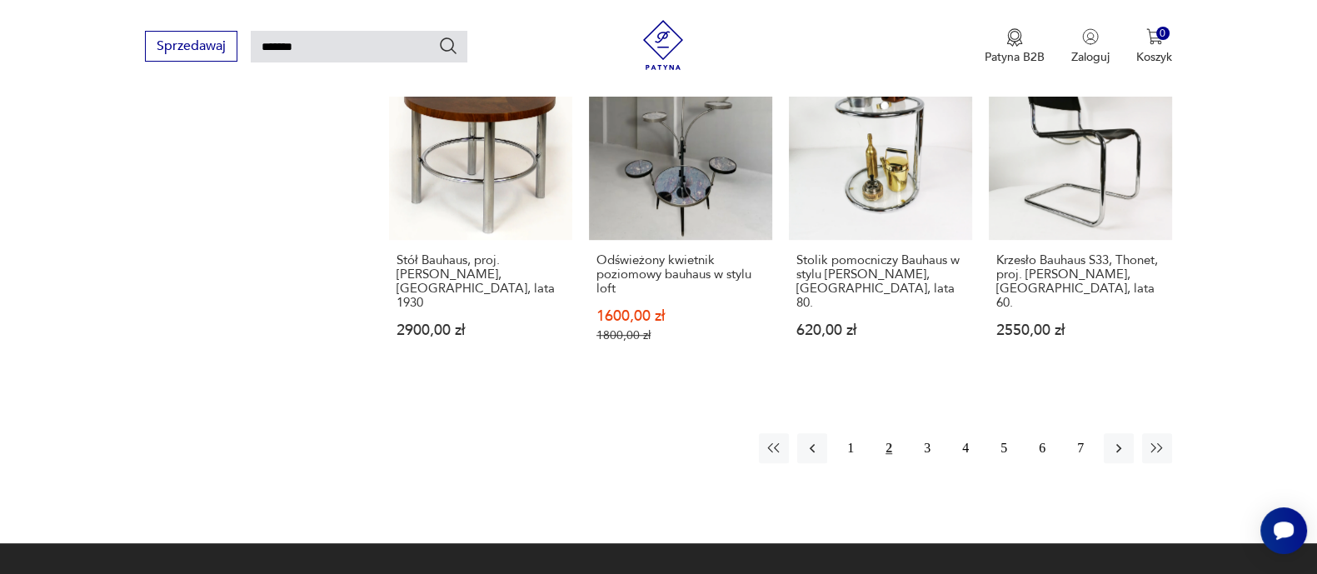
scroll to position [1370, 0]
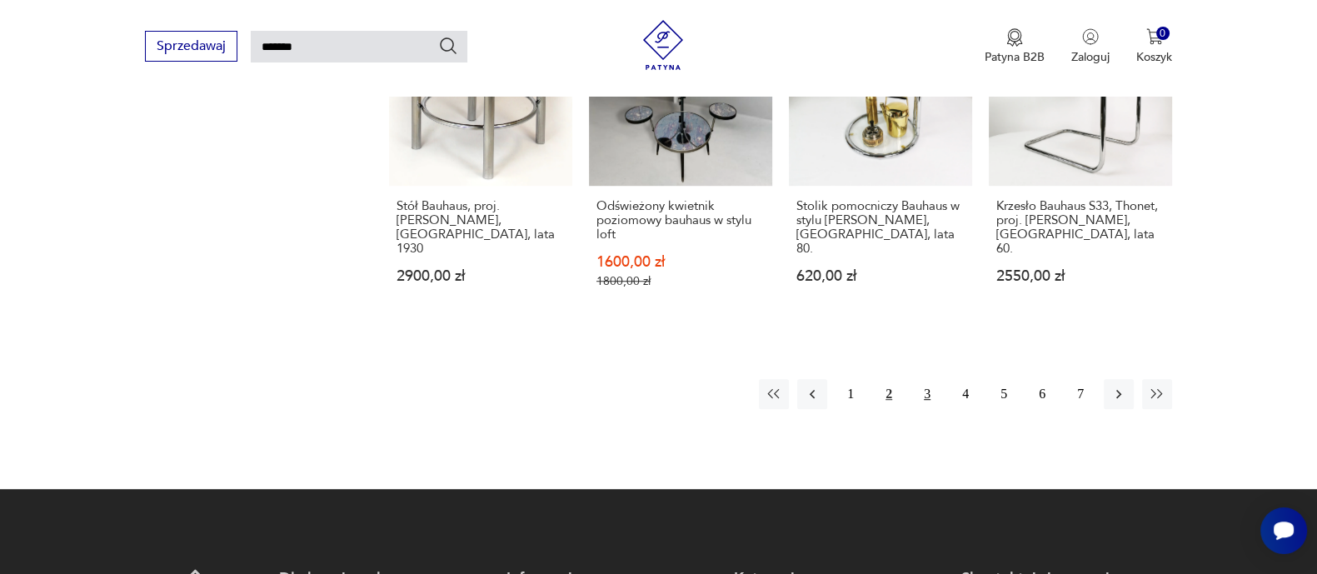
click at [924, 379] on button "3" at bounding box center [927, 394] width 30 height 30
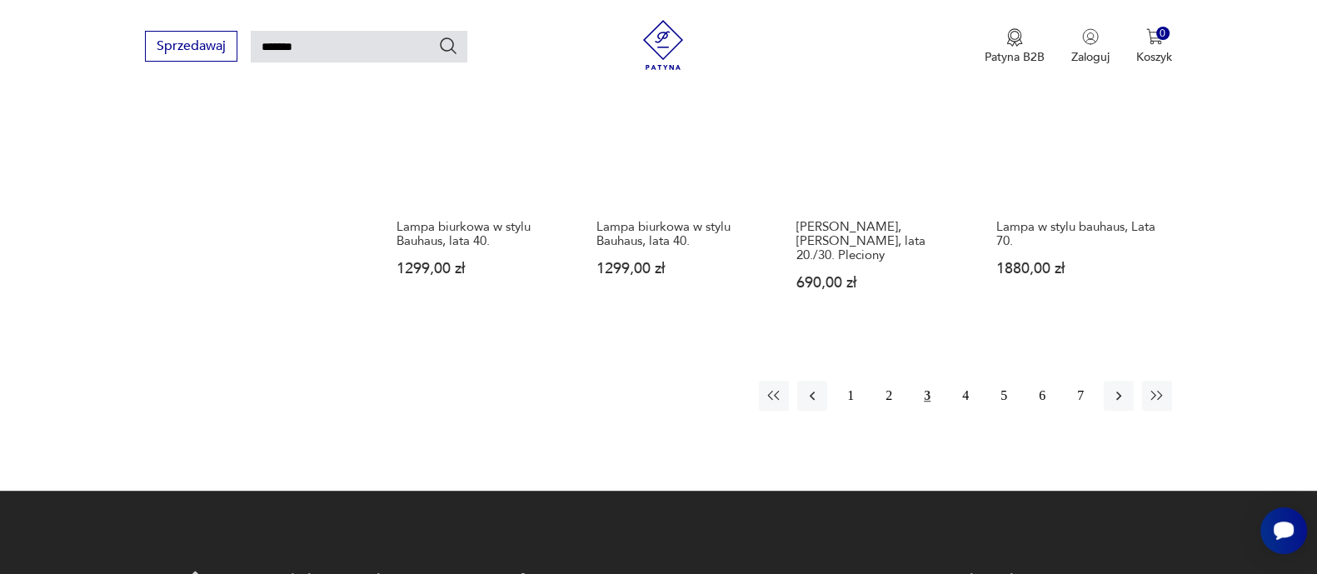
scroll to position [1366, 0]
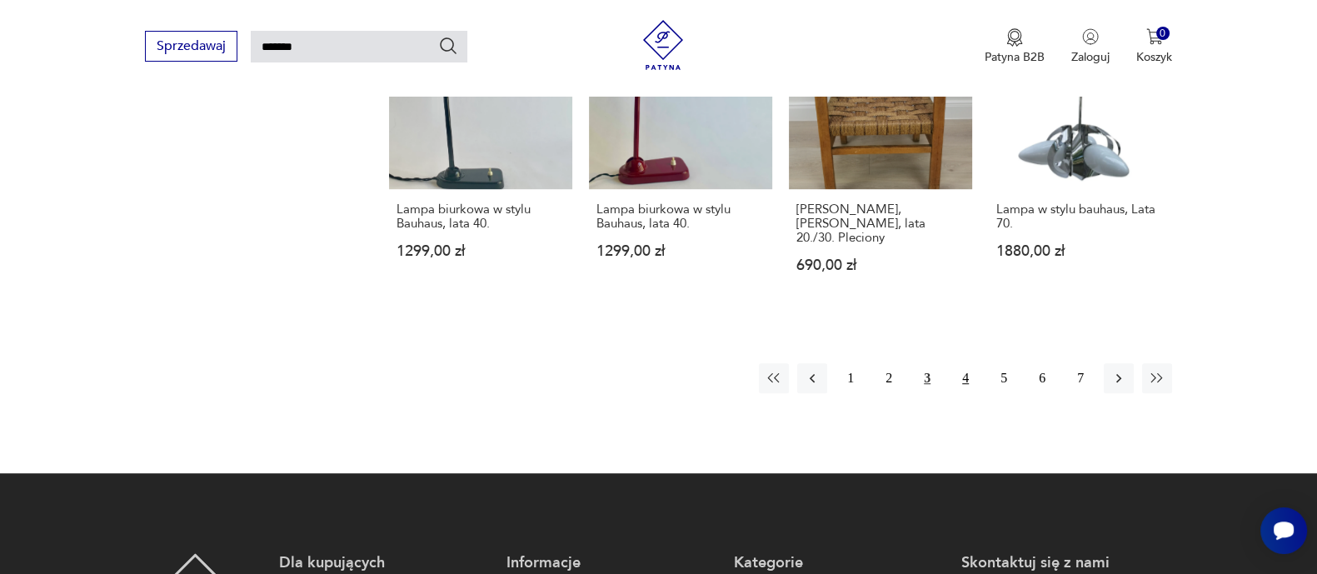
click at [966, 363] on button "4" at bounding box center [966, 378] width 30 height 30
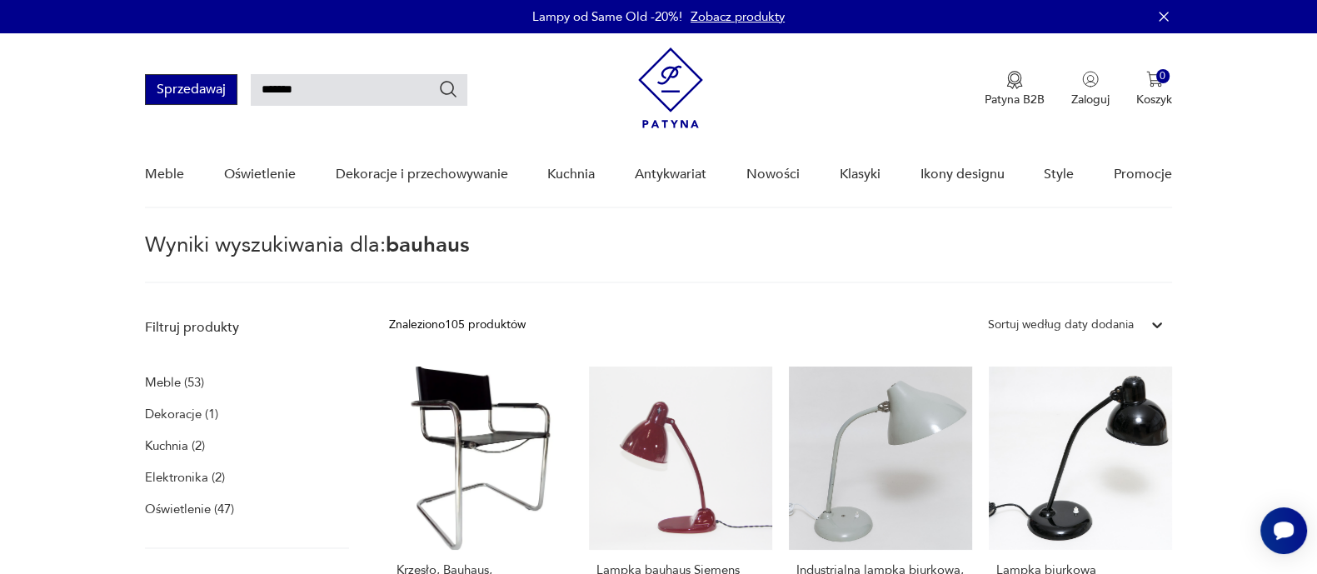
drag, startPoint x: 317, startPoint y: 89, endPoint x: 167, endPoint y: 100, distance: 151.2
click at [167, 100] on div "Sprzedawaj *******" at bounding box center [306, 89] width 322 height 31
type input "********"
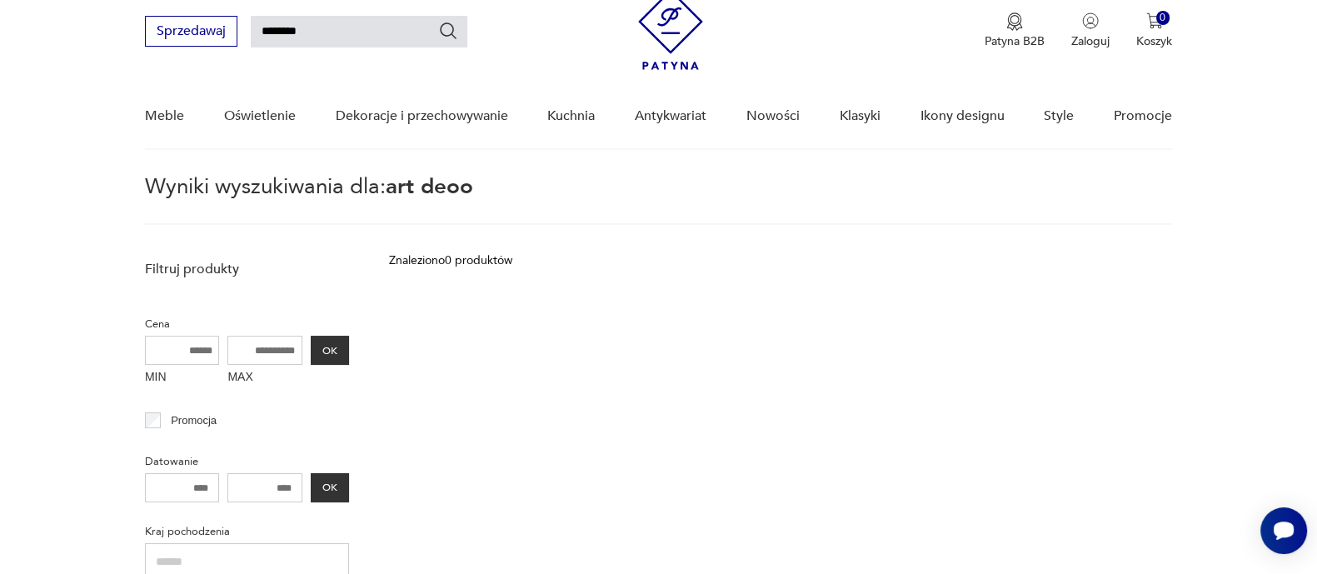
click at [329, 32] on input "********" at bounding box center [359, 32] width 217 height 32
type input "********"
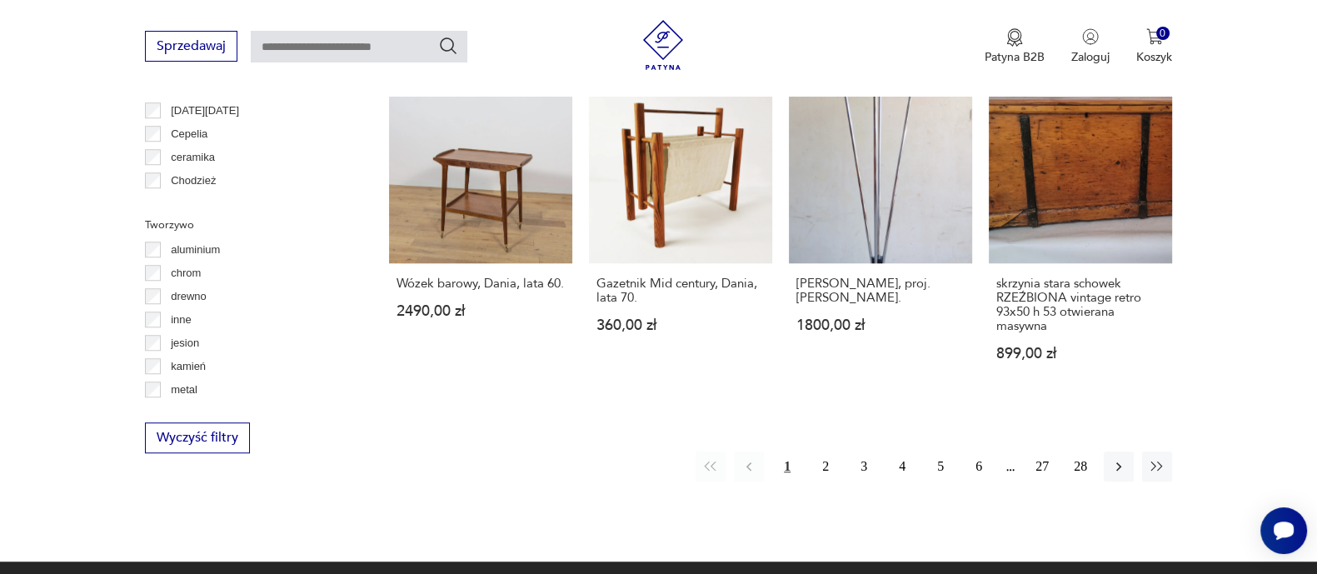
scroll to position [1756, 0]
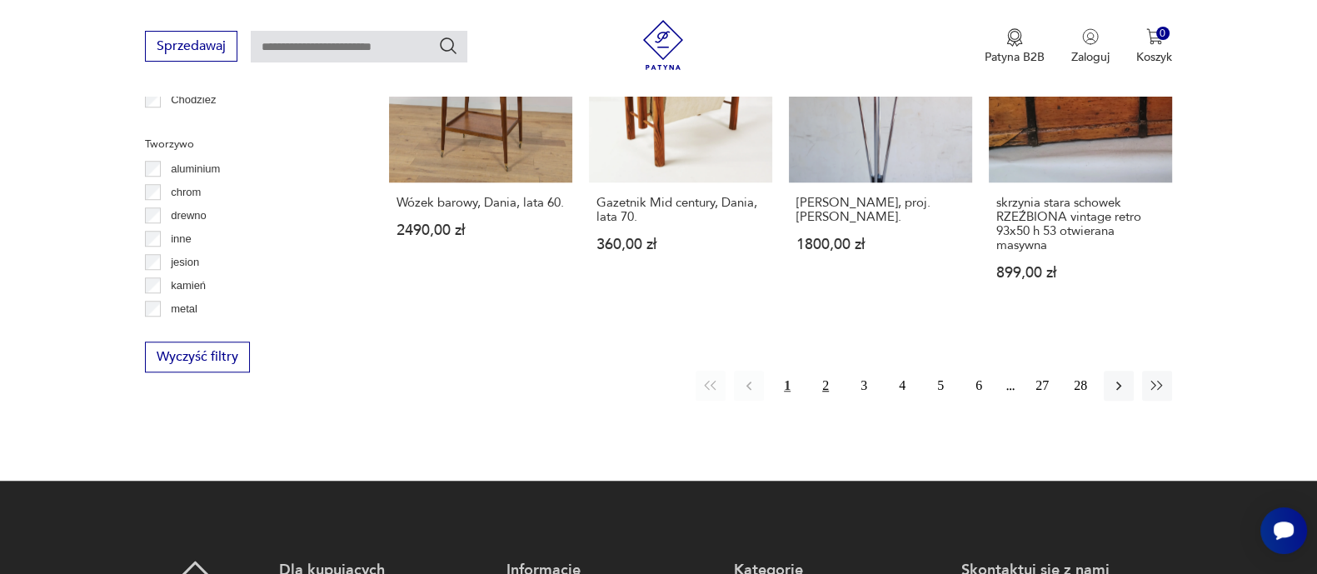
click at [831, 371] on button "2" at bounding box center [826, 386] width 30 height 30
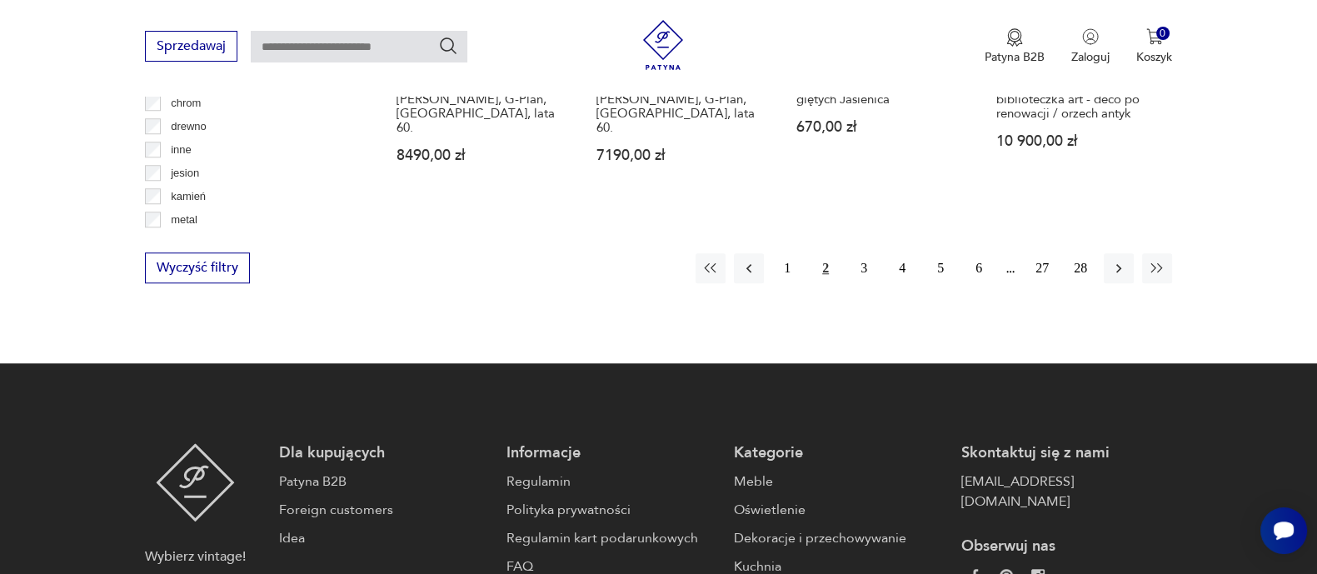
scroll to position [1950, 0]
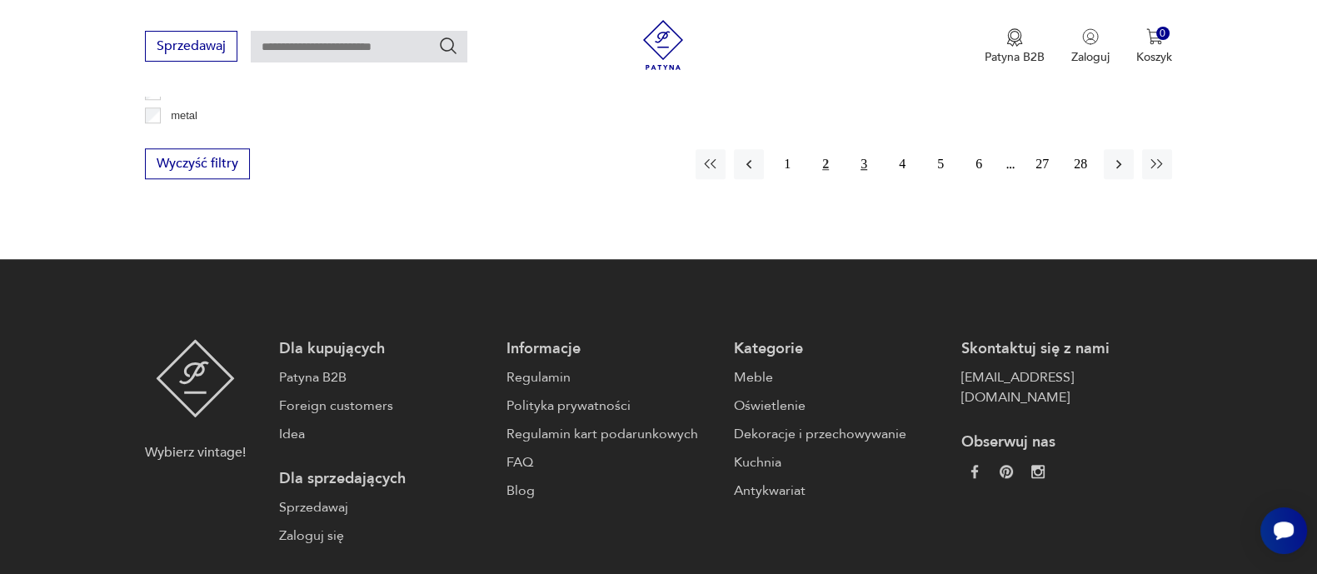
click at [871, 152] on button "3" at bounding box center [864, 164] width 30 height 30
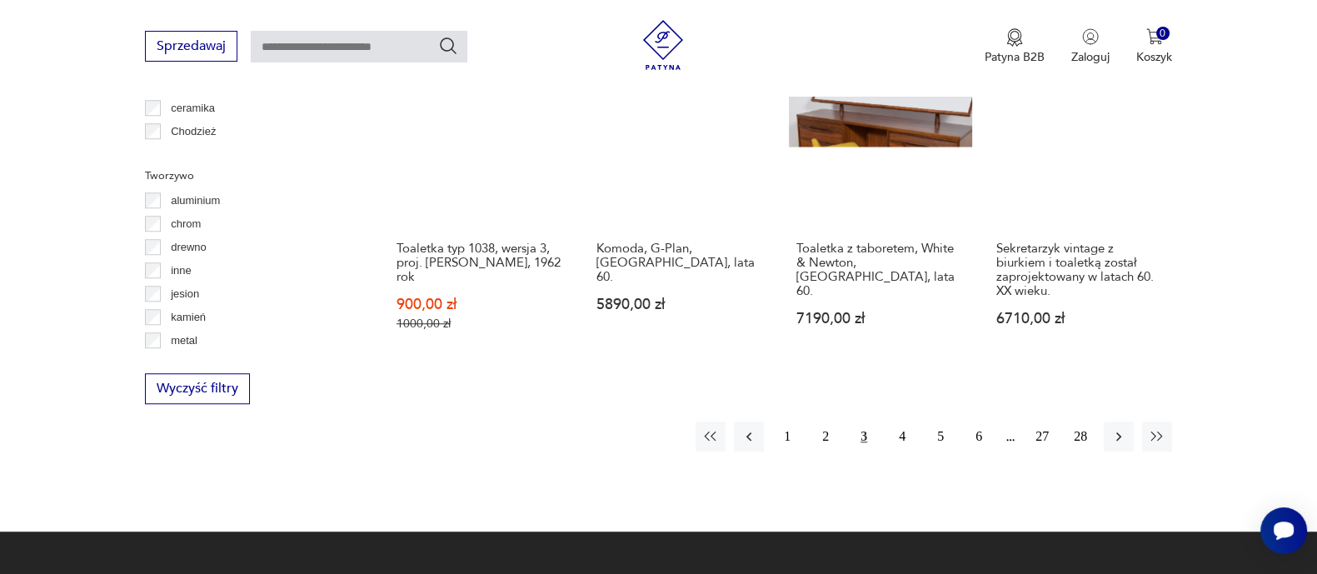
scroll to position [1732, 0]
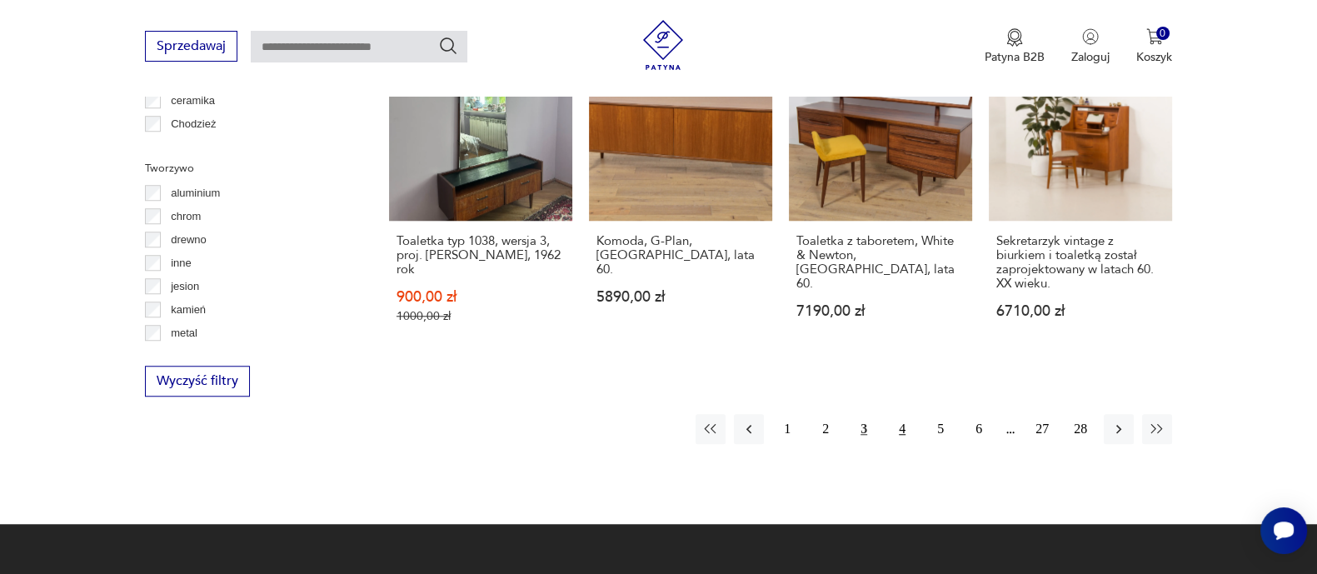
click at [904, 418] on button "4" at bounding box center [902, 429] width 30 height 30
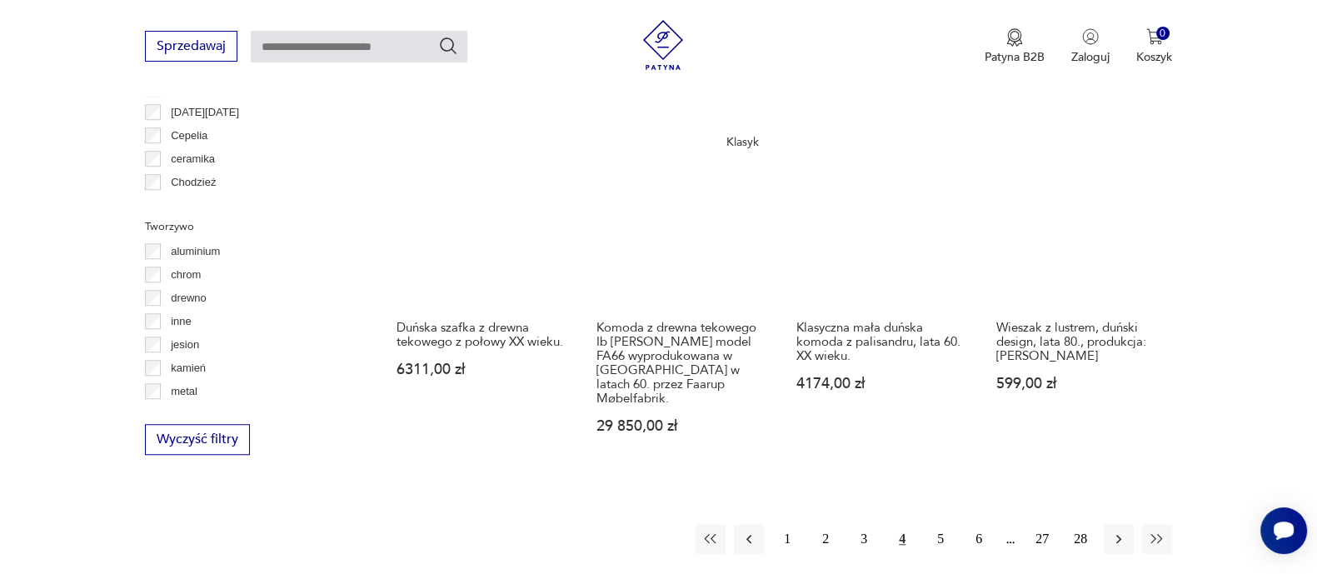
scroll to position [1713, 0]
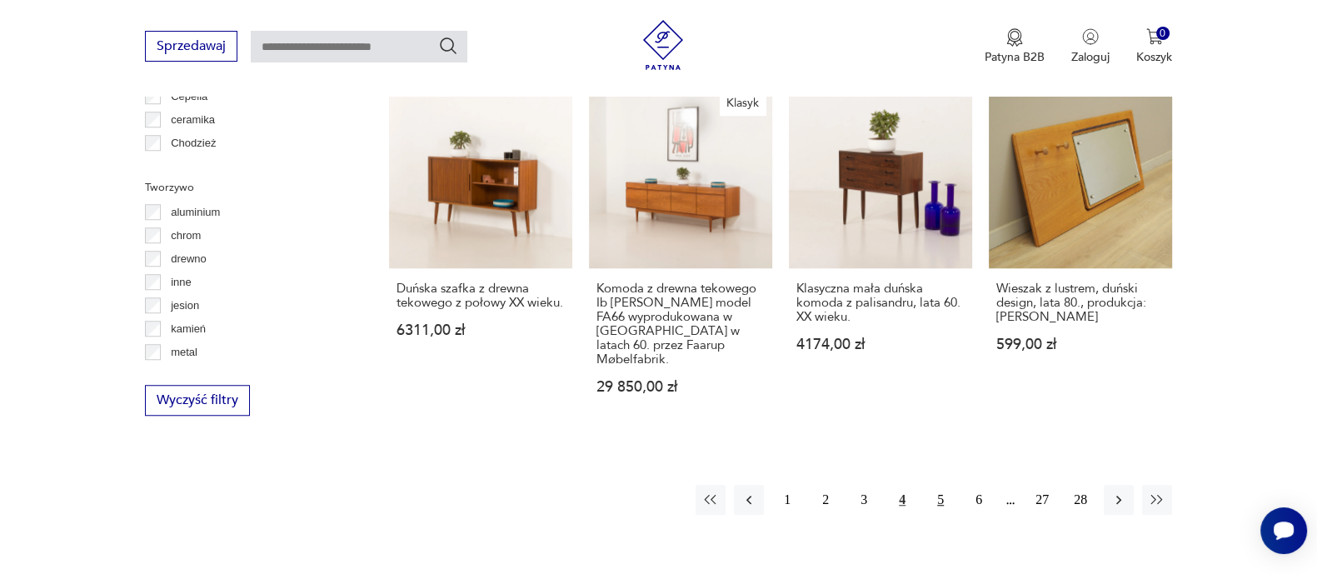
click at [941, 485] on button "5" at bounding box center [941, 500] width 30 height 30
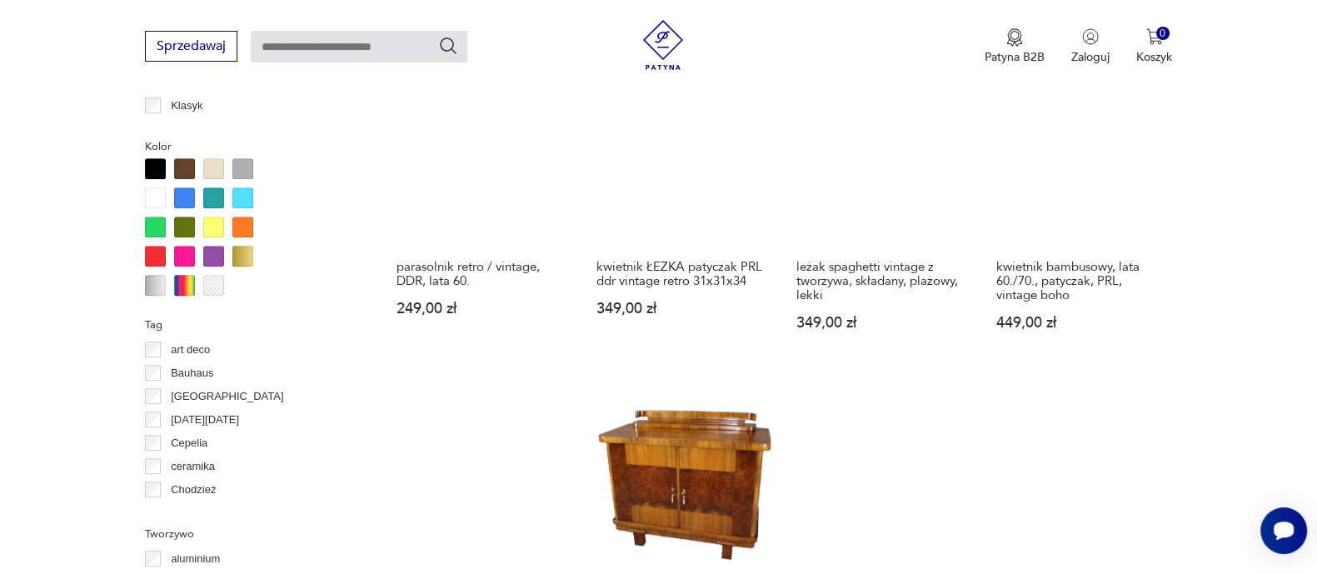
scroll to position [1548, 0]
